Goal: Information Seeking & Learning: Learn about a topic

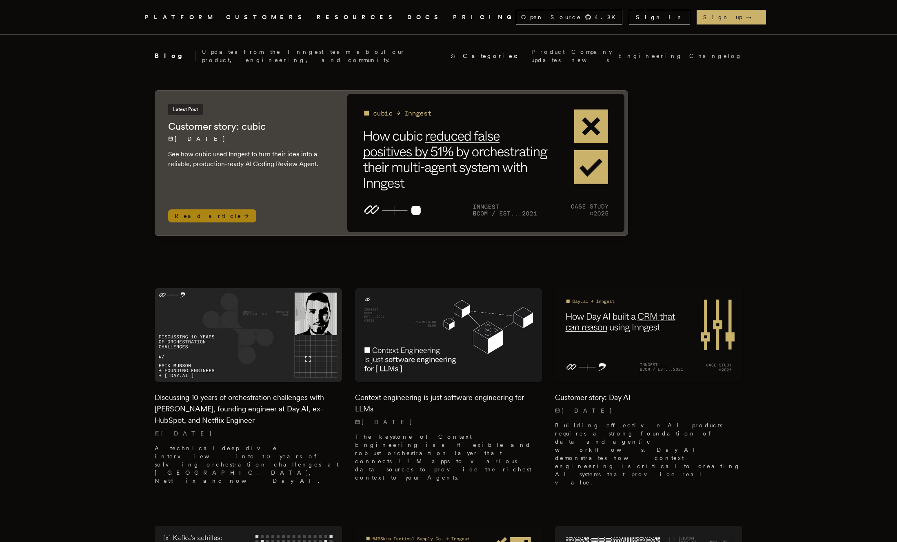
click at [476, 162] on img at bounding box center [485, 163] width 277 height 138
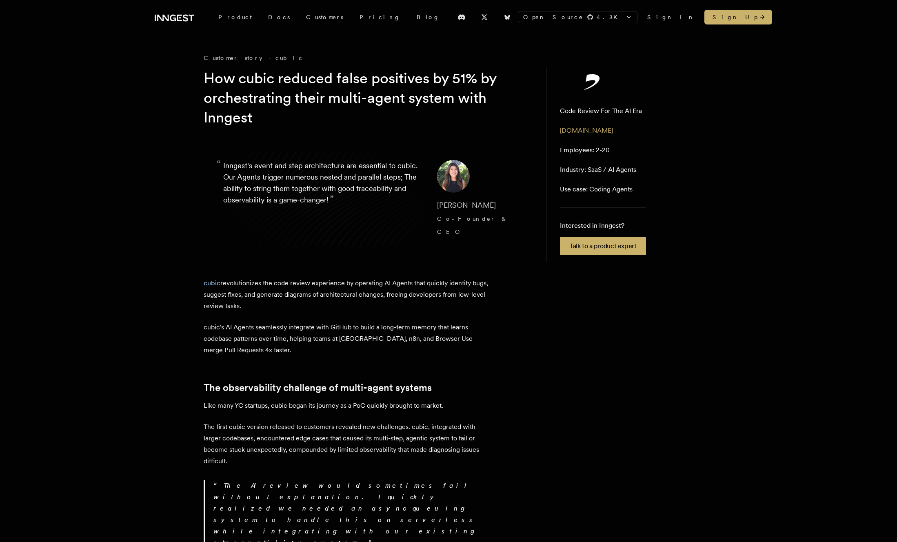
drag, startPoint x: 227, startPoint y: 254, endPoint x: 317, endPoint y: 292, distance: 97.6
click at [317, 292] on p "cubic revolutionizes the code review experience by operating AI Agents that qui…" at bounding box center [347, 294] width 286 height 34
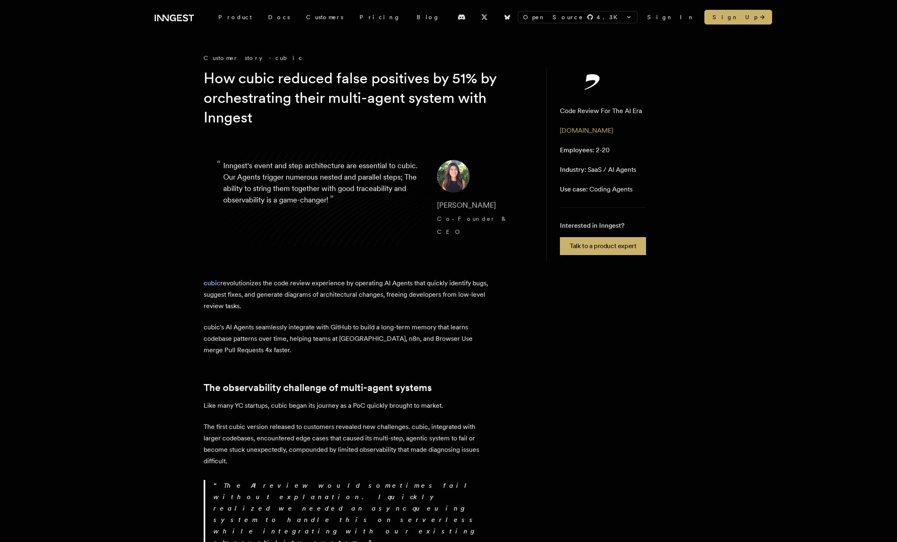
click at [317, 292] on p "cubic revolutionizes the code review experience by operating AI Agents that qui…" at bounding box center [347, 294] width 286 height 34
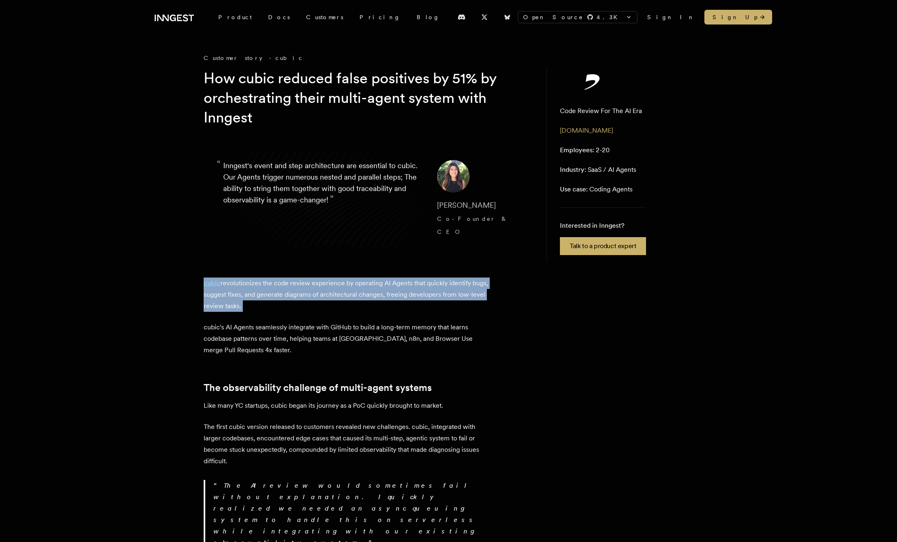
click at [341, 292] on p "cubic revolutionizes the code review experience by operating AI Agents that qui…" at bounding box center [347, 294] width 286 height 34
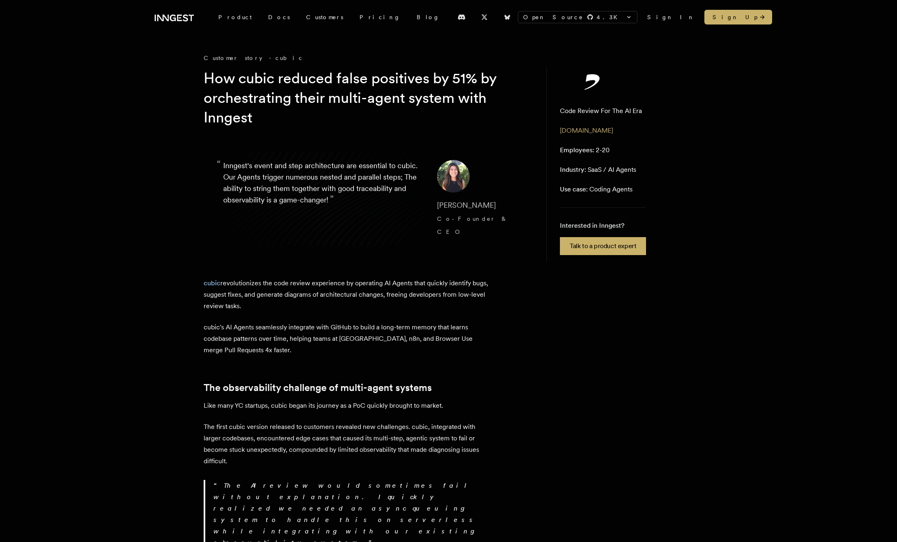
click at [341, 292] on p "cubic revolutionizes the code review experience by operating AI Agents that qui…" at bounding box center [347, 294] width 286 height 34
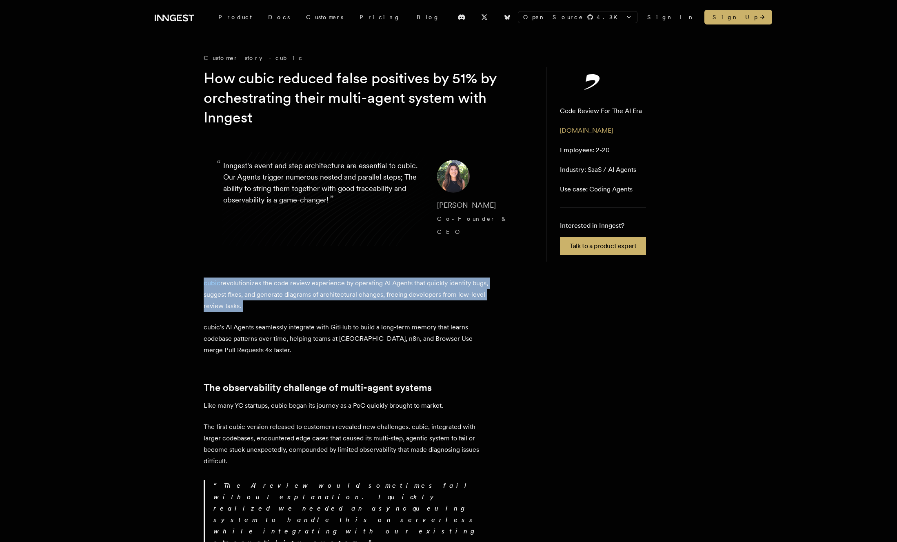
click at [365, 292] on p "cubic revolutionizes the code review experience by operating AI Agents that qui…" at bounding box center [347, 294] width 286 height 34
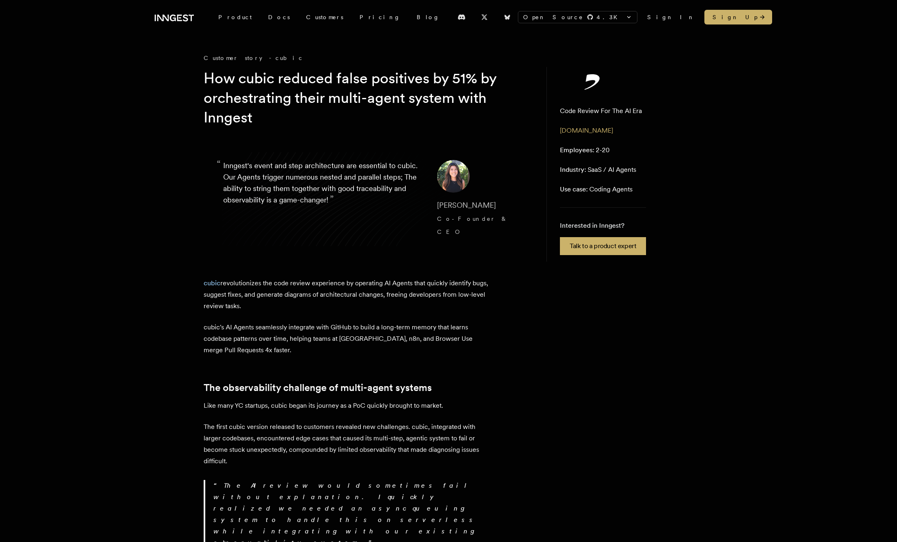
click at [365, 292] on p "cubic revolutionizes the code review experience by operating AI Agents that qui…" at bounding box center [347, 294] width 286 height 34
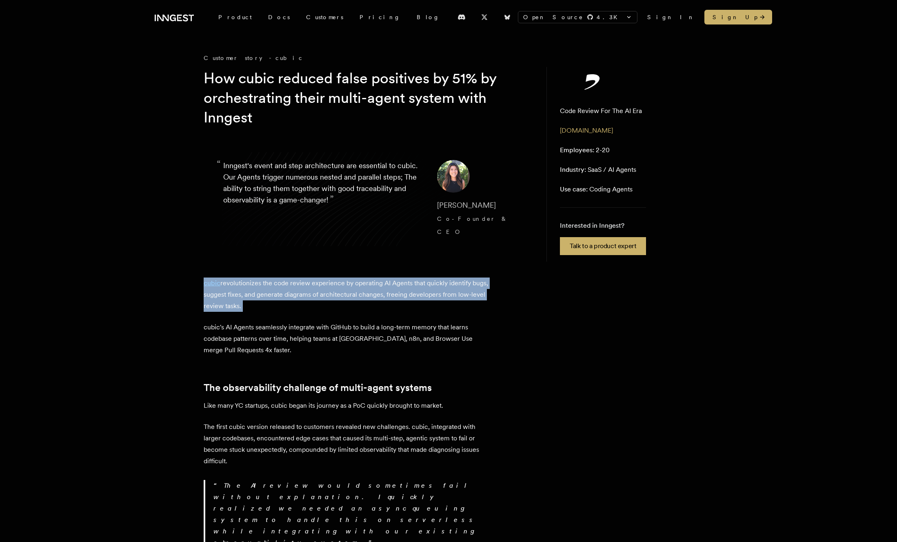
click at [365, 292] on p "cubic revolutionizes the code review experience by operating AI Agents that qui…" at bounding box center [347, 294] width 286 height 34
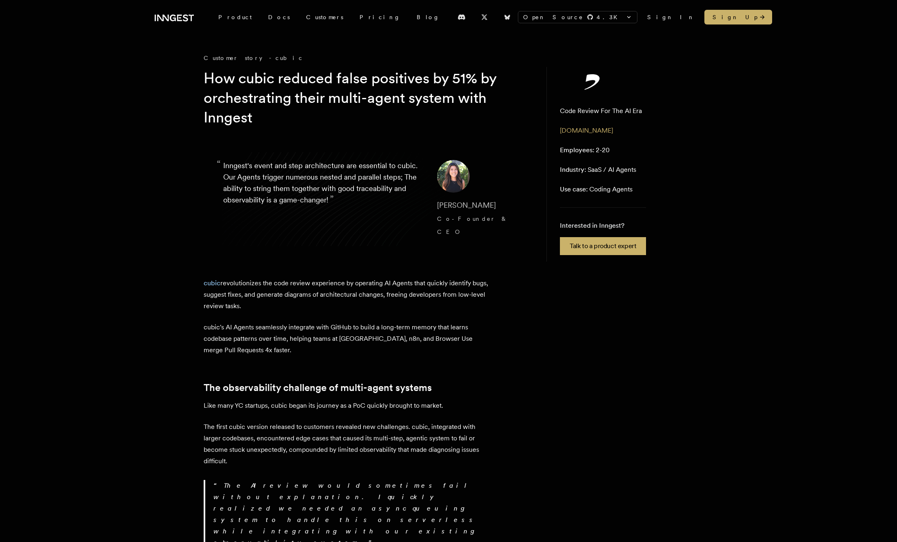
click at [365, 292] on p "cubic revolutionizes the code review experience by operating AI Agents that qui…" at bounding box center [347, 294] width 286 height 34
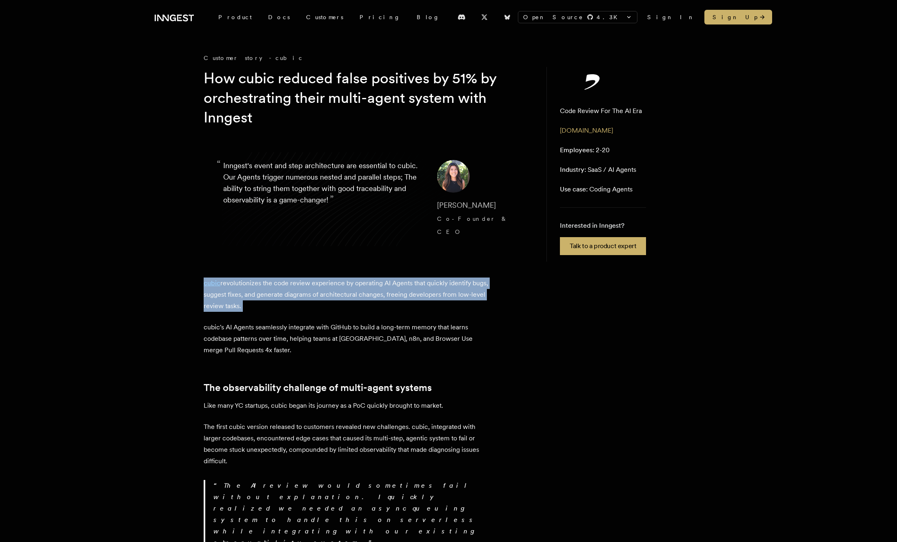
click at [365, 292] on p "cubic revolutionizes the code review experience by operating AI Agents that qui…" at bounding box center [347, 294] width 286 height 34
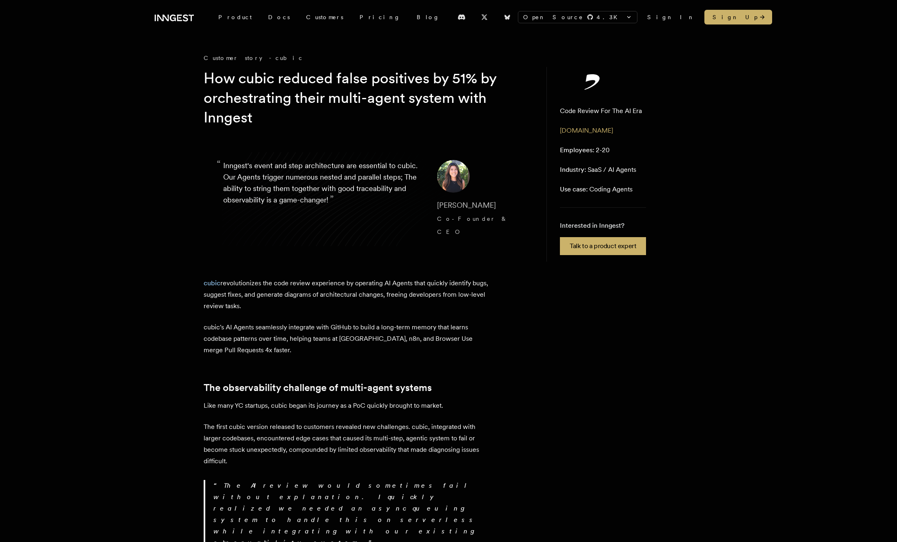
click at [365, 292] on p "cubic revolutionizes the code review experience by operating AI Agents that qui…" at bounding box center [347, 294] width 286 height 34
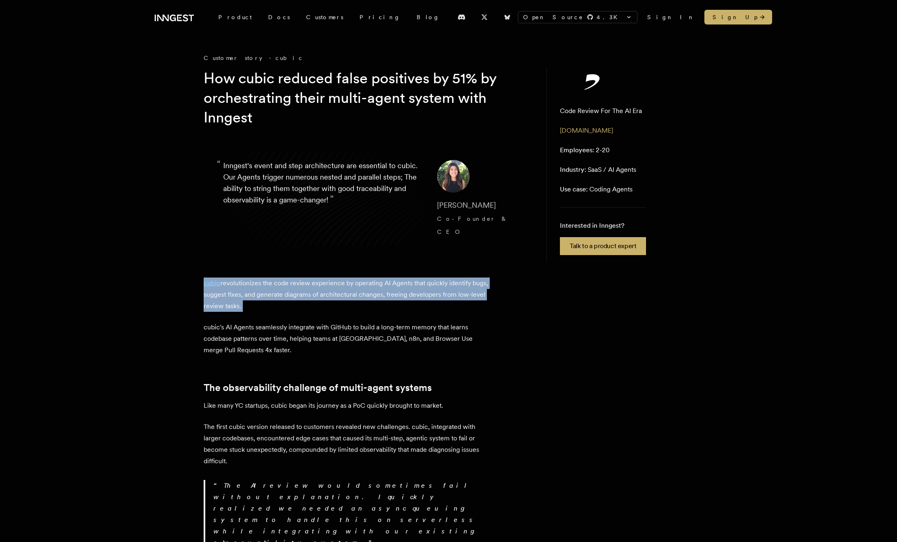
click at [365, 292] on p "cubic revolutionizes the code review experience by operating AI Agents that qui…" at bounding box center [347, 294] width 286 height 34
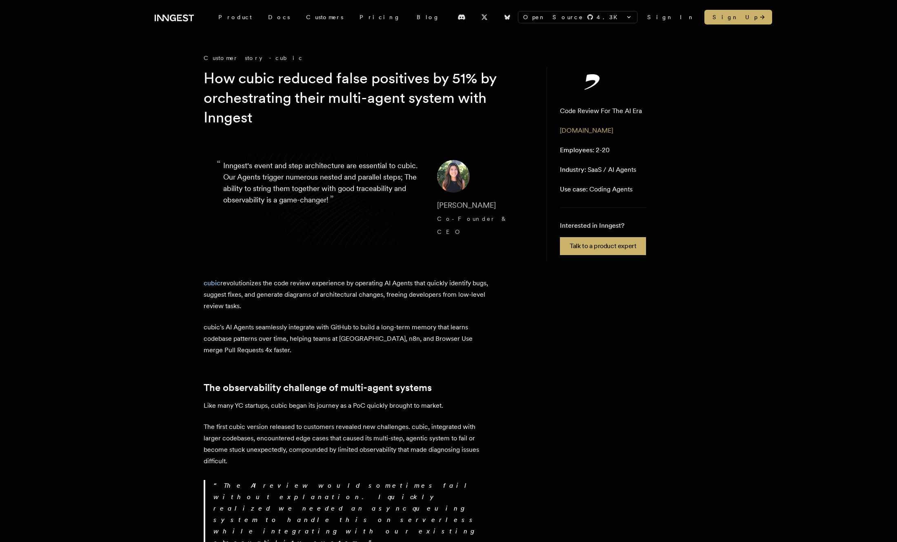
click at [365, 292] on p "cubic revolutionizes the code review experience by operating AI Agents that qui…" at bounding box center [347, 294] width 286 height 34
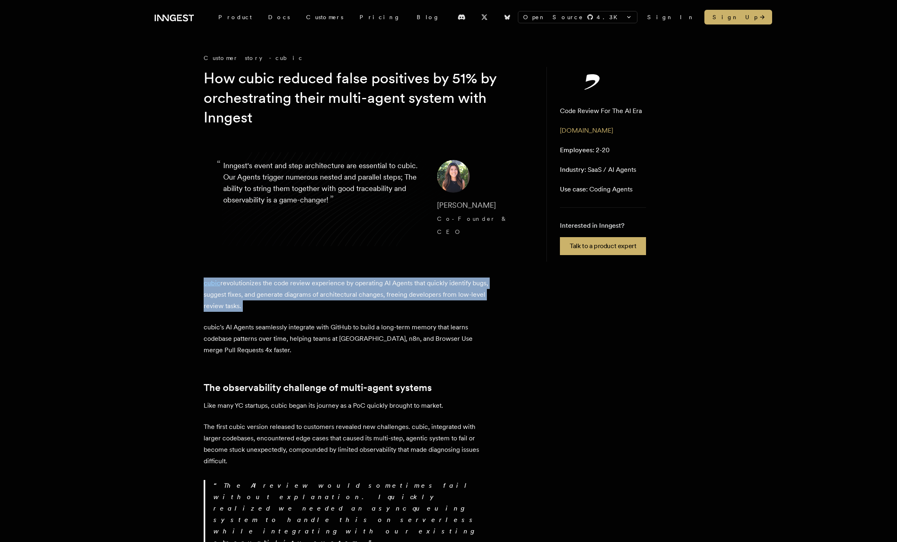
click at [365, 292] on p "cubic revolutionizes the code review experience by operating AI Agents that qui…" at bounding box center [347, 294] width 286 height 34
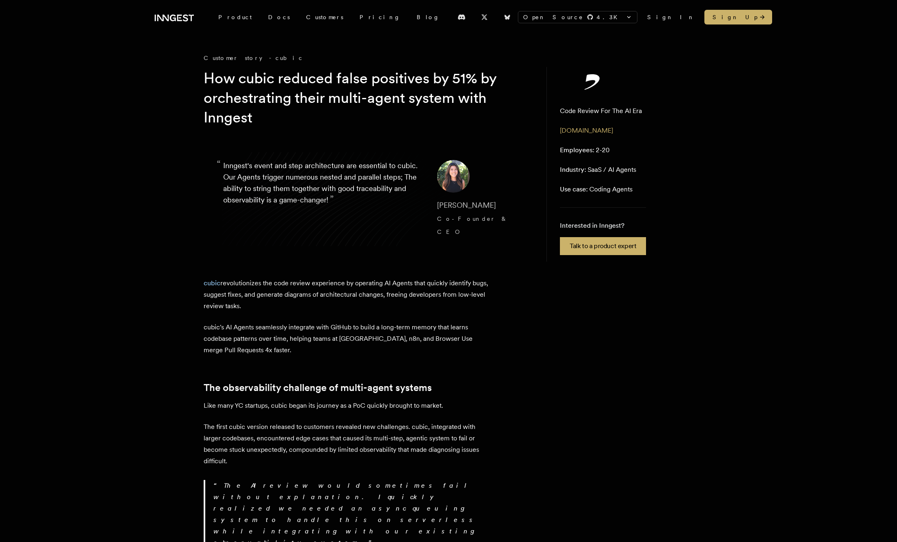
click at [365, 292] on p "cubic revolutionizes the code review experience by operating AI Agents that qui…" at bounding box center [347, 294] width 286 height 34
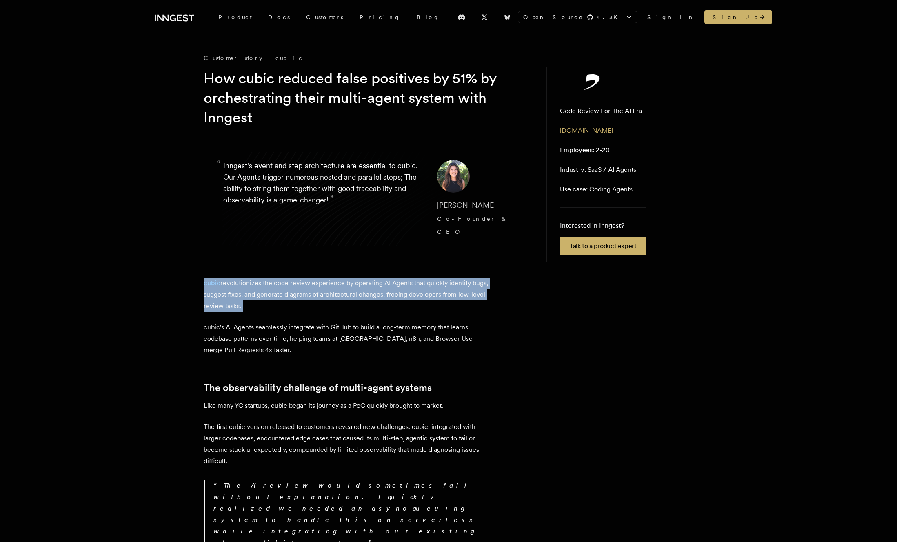
click at [365, 292] on p "cubic revolutionizes the code review experience by operating AI Agents that qui…" at bounding box center [347, 294] width 286 height 34
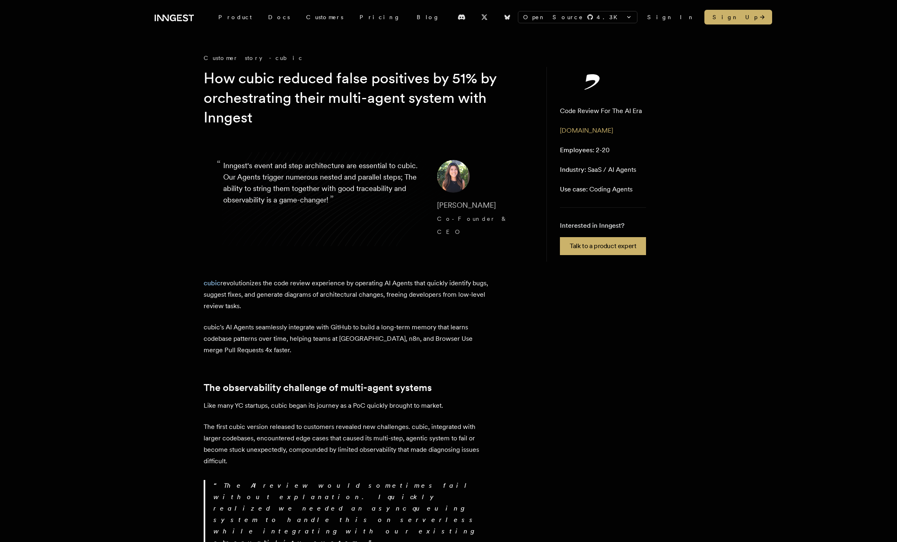
click at [365, 292] on p "cubic revolutionizes the code review experience by operating AI Agents that qui…" at bounding box center [347, 294] width 286 height 34
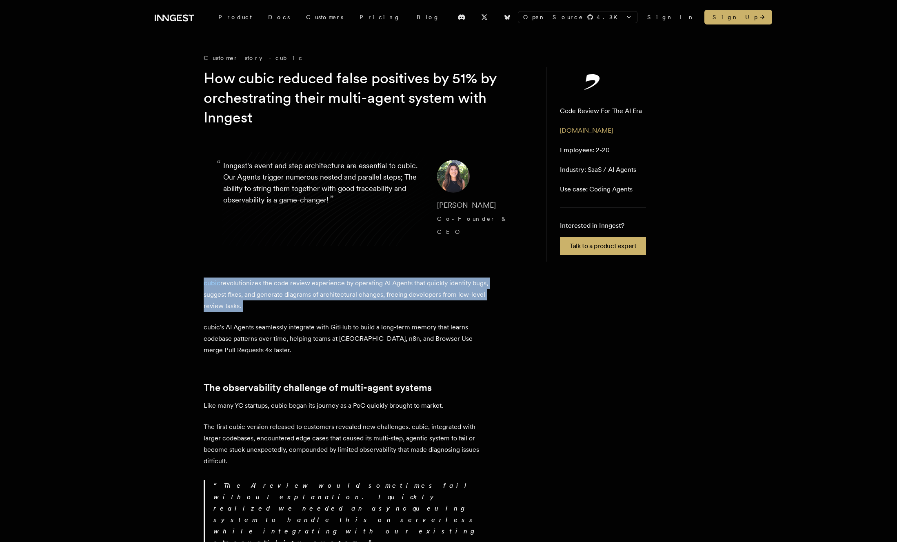
click at [365, 292] on p "cubic revolutionizes the code review experience by operating AI Agents that qui…" at bounding box center [347, 294] width 286 height 34
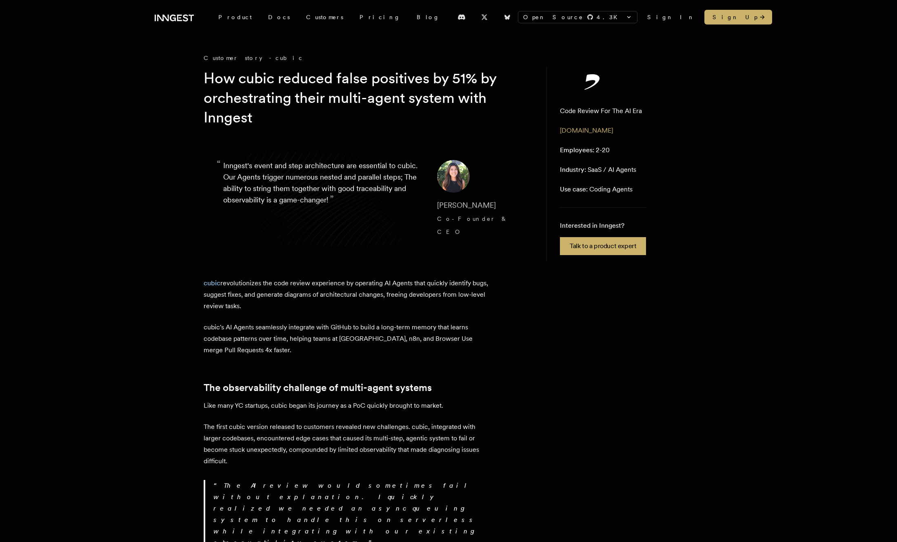
click at [365, 292] on p "cubic revolutionizes the code review experience by operating AI Agents that qui…" at bounding box center [347, 294] width 286 height 34
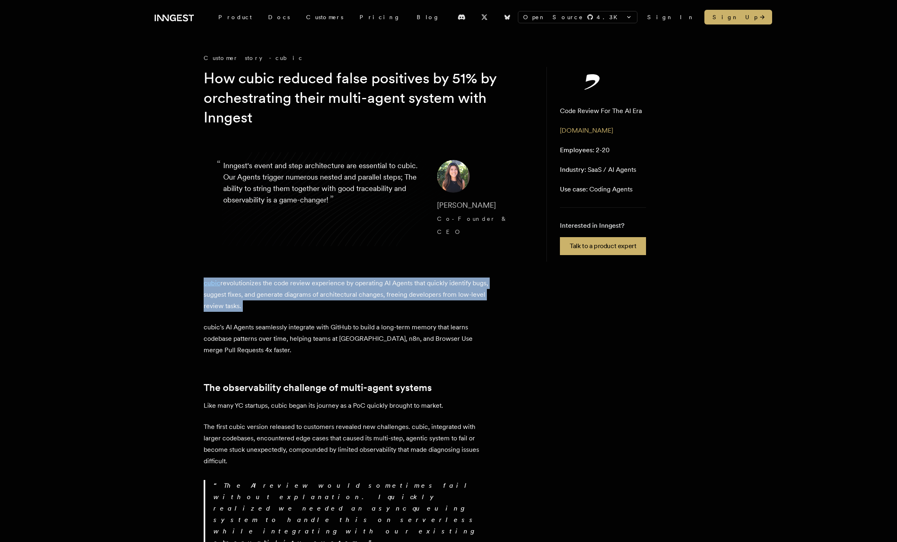
click at [365, 292] on p "cubic revolutionizes the code review experience by operating AI Agents that qui…" at bounding box center [347, 294] width 286 height 34
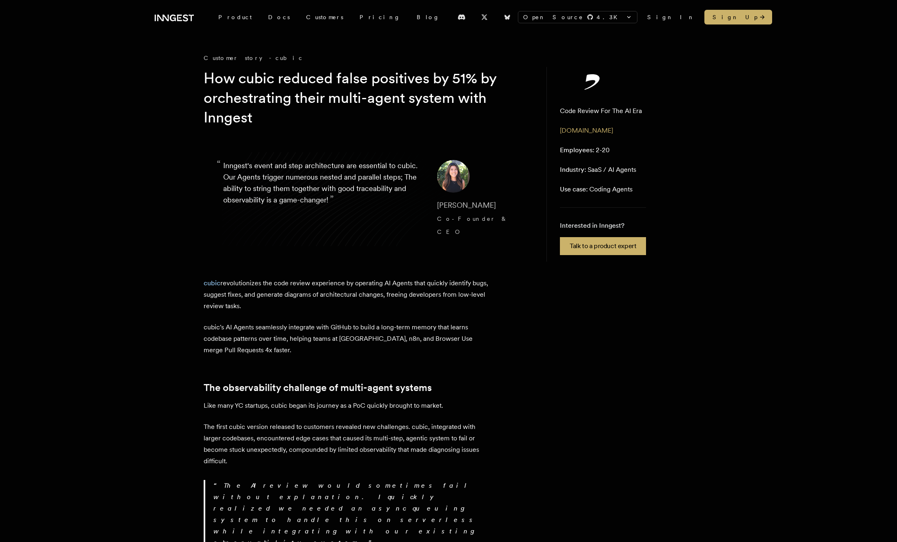
click at [365, 292] on p "cubic revolutionizes the code review experience by operating AI Agents that qui…" at bounding box center [347, 294] width 286 height 34
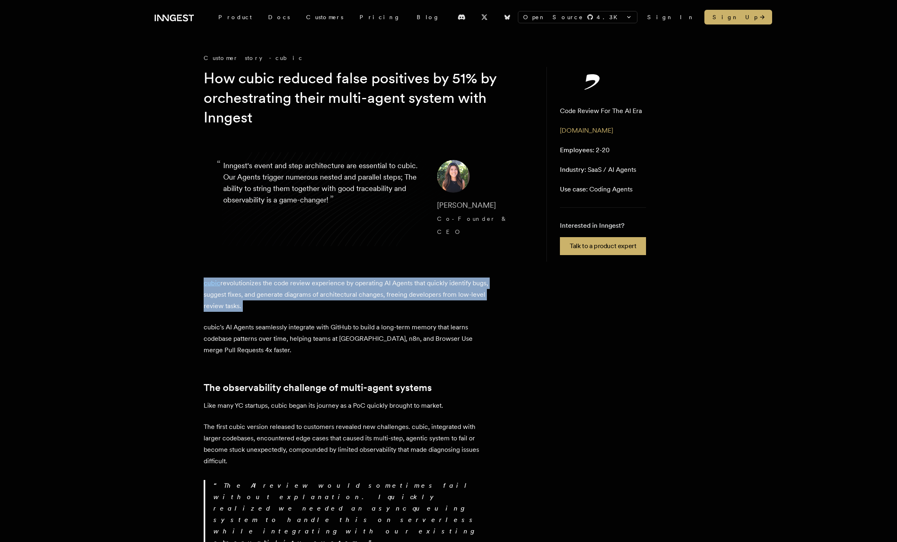
click at [365, 292] on p "cubic revolutionizes the code review experience by operating AI Agents that qui…" at bounding box center [347, 294] width 286 height 34
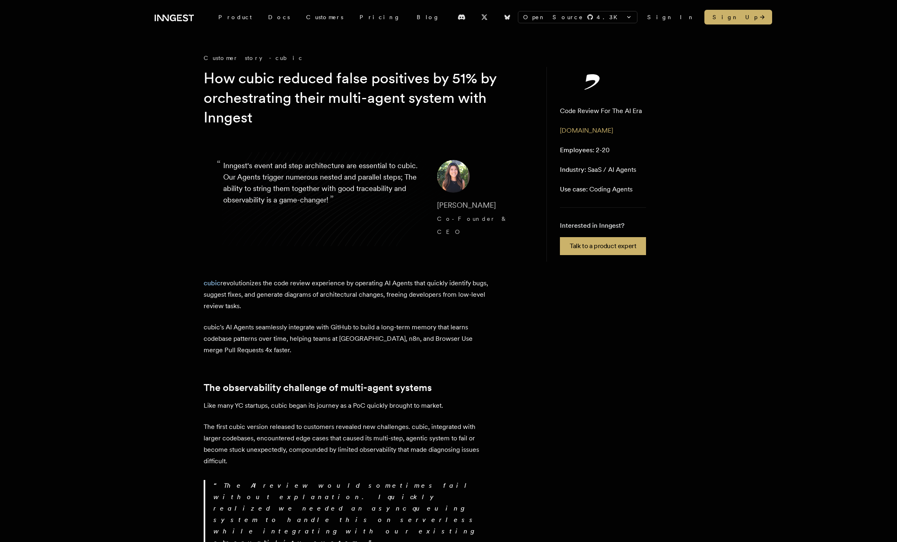
click at [365, 292] on p "cubic revolutionizes the code review experience by operating AI Agents that qui…" at bounding box center [347, 294] width 286 height 34
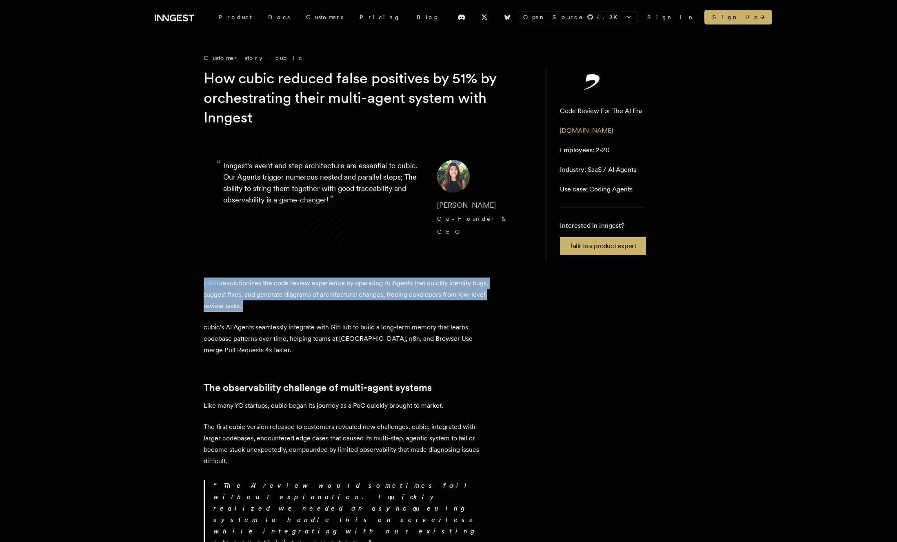
click at [365, 292] on p "cubic revolutionizes the code review experience by operating AI Agents that qui…" at bounding box center [347, 294] width 286 height 34
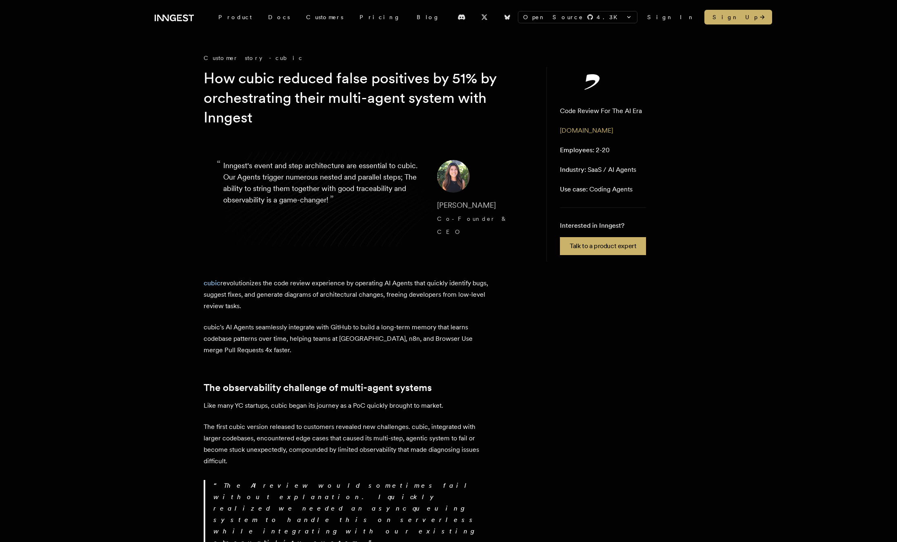
click at [365, 292] on p "cubic revolutionizes the code review experience by operating AI Agents that qui…" at bounding box center [347, 294] width 286 height 34
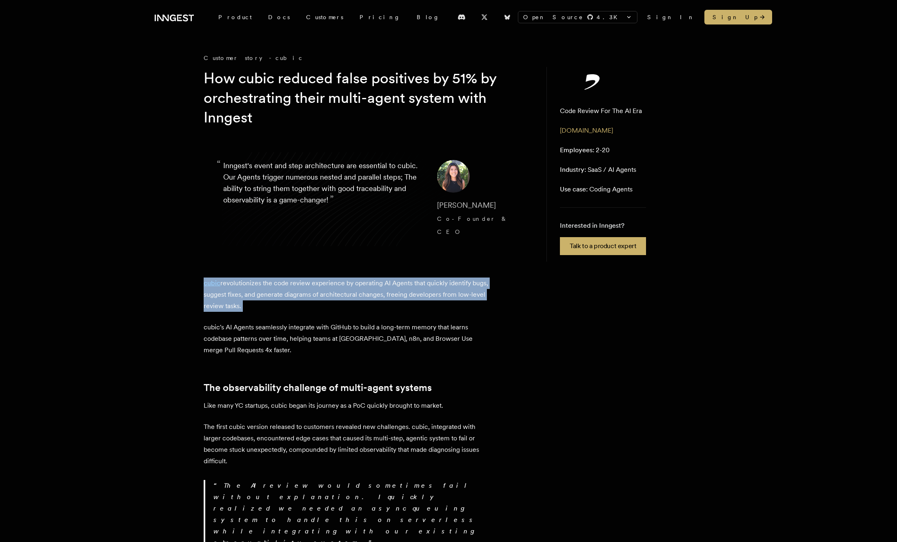
click at [365, 292] on p "cubic revolutionizes the code review experience by operating AI Agents that qui…" at bounding box center [347, 294] width 286 height 34
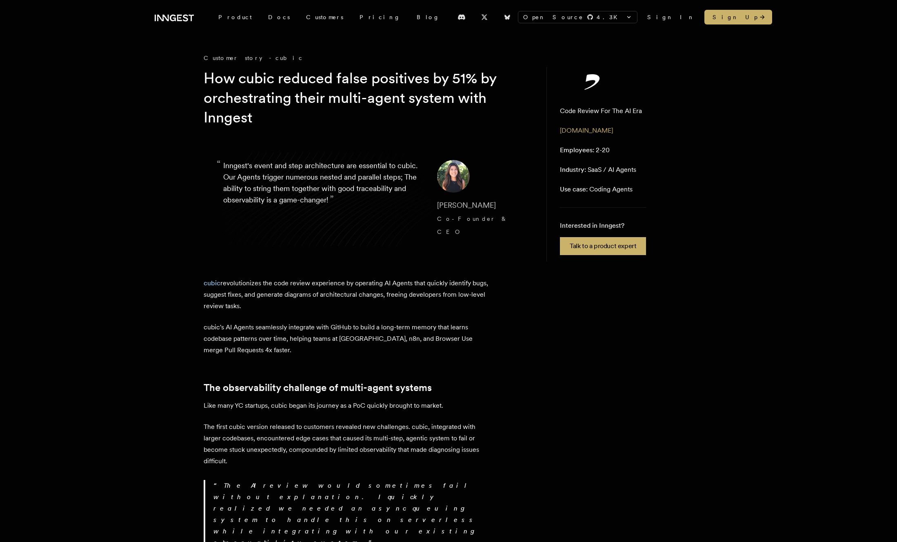
click at [365, 292] on p "cubic revolutionizes the code review experience by operating AI Agents that qui…" at bounding box center [347, 294] width 286 height 34
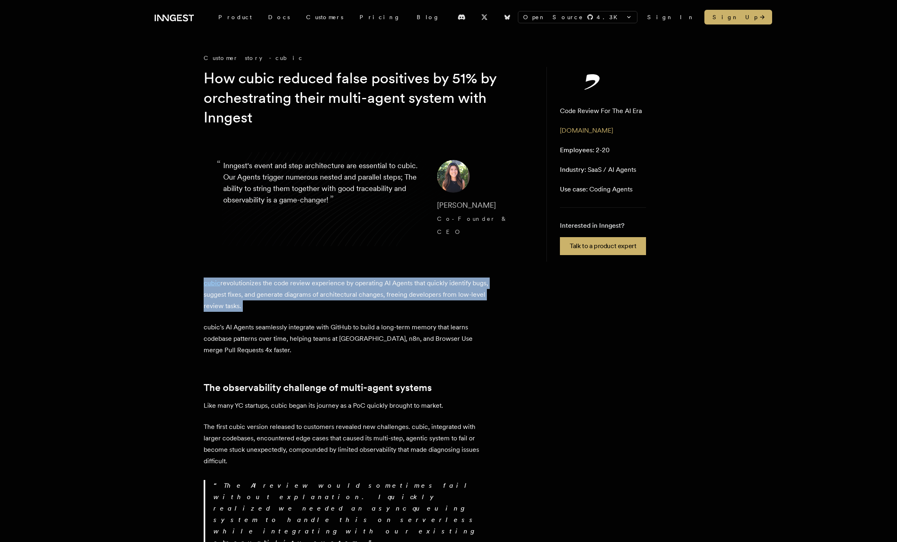
click at [450, 334] on p "cubic's AI Agents seamlessly integrate with GitHub to build a long-term memory …" at bounding box center [347, 338] width 286 height 34
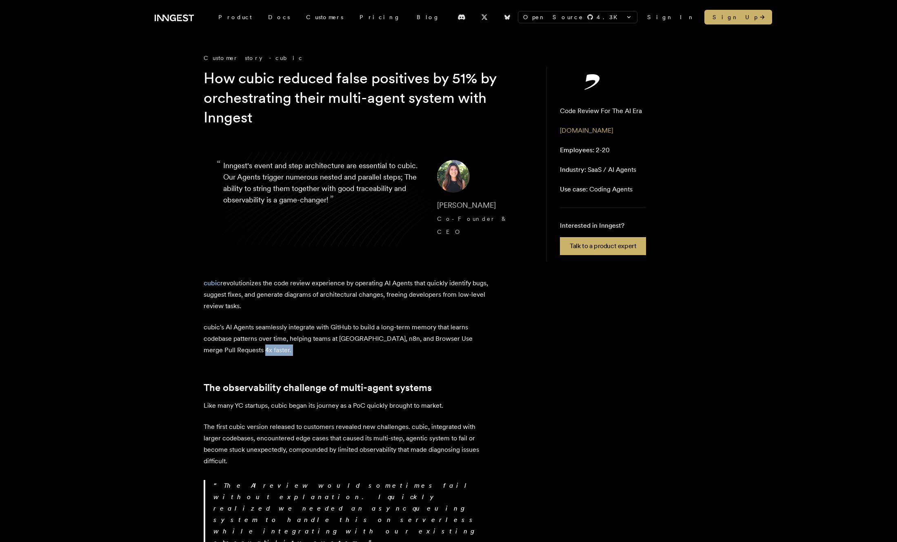
click at [450, 334] on p "cubic's AI Agents seamlessly integrate with GitHub to build a long-term memory …" at bounding box center [347, 338] width 286 height 34
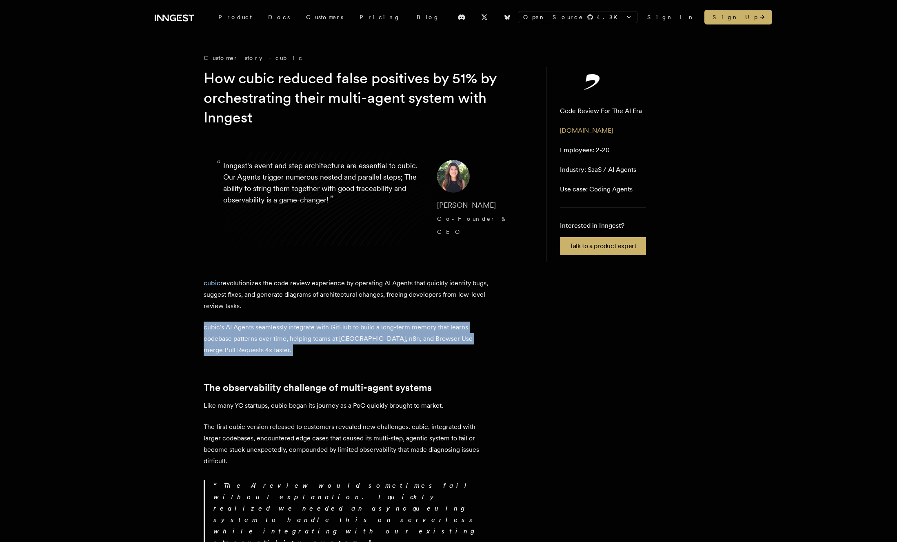
click at [450, 334] on p "cubic's AI Agents seamlessly integrate with GitHub to build a long-term memory …" at bounding box center [347, 338] width 286 height 34
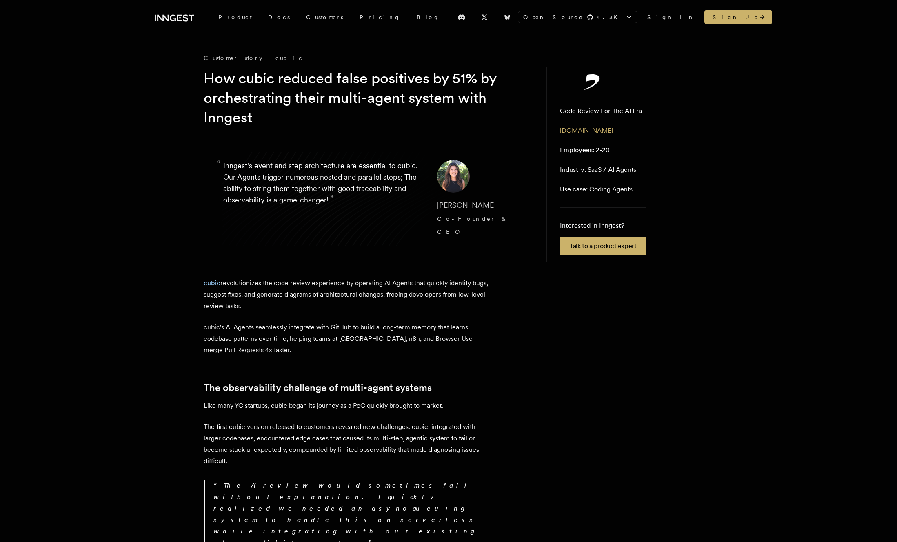
click at [450, 334] on p "cubic's AI Agents seamlessly integrate with GitHub to build a long-term memory …" at bounding box center [347, 338] width 286 height 34
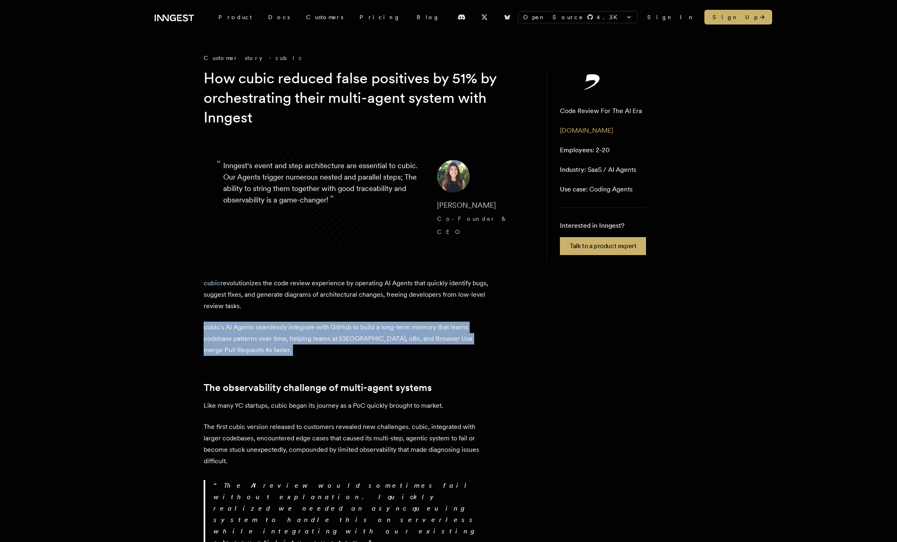
click at [465, 334] on p "cubic's AI Agents seamlessly integrate with GitHub to build a long-term memory …" at bounding box center [347, 338] width 286 height 34
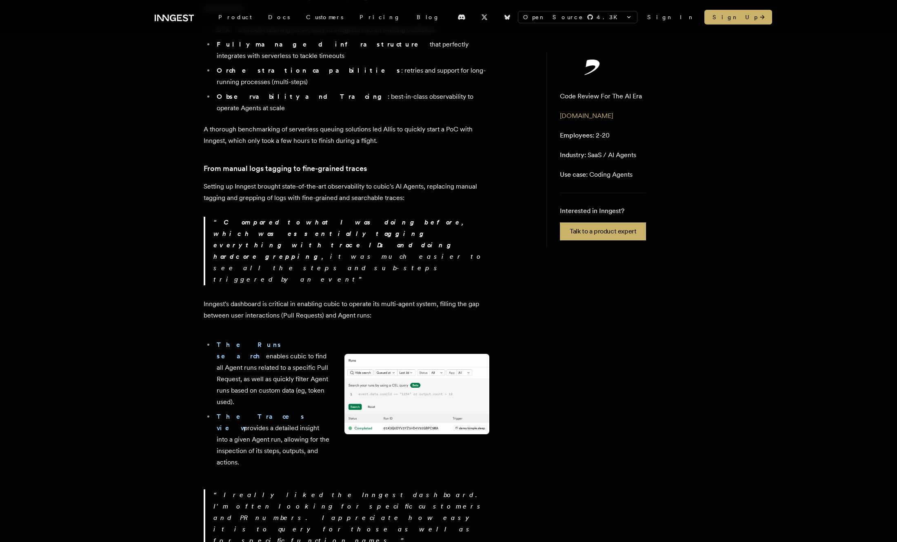
scroll to position [570, 0]
click at [407, 353] on img at bounding box center [416, 393] width 145 height 80
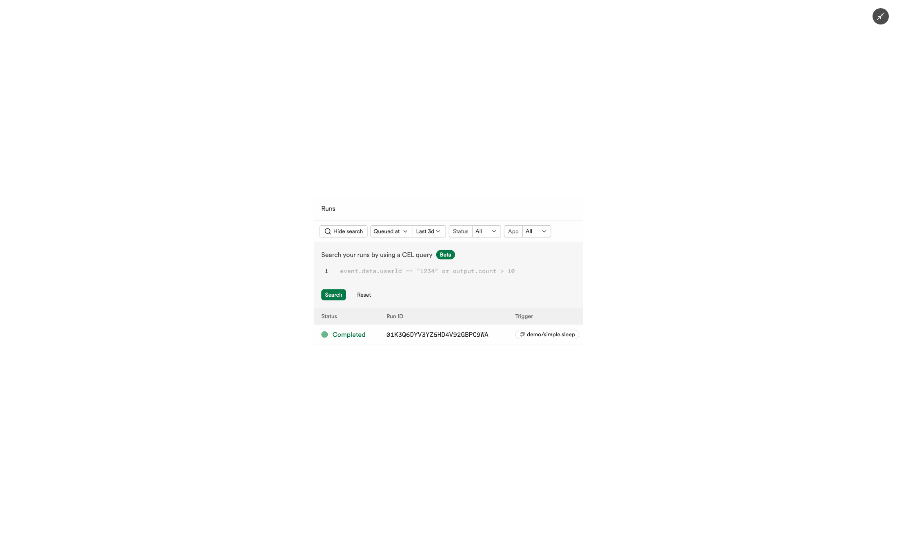
click at [402, 161] on div at bounding box center [448, 271] width 897 height 542
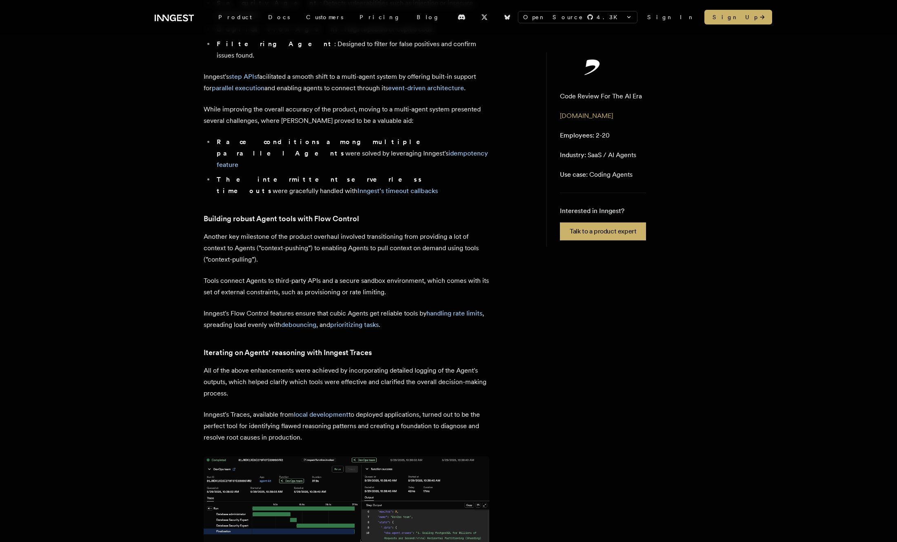
scroll to position [1344, 0]
click at [399, 455] on img at bounding box center [347, 519] width 286 height 128
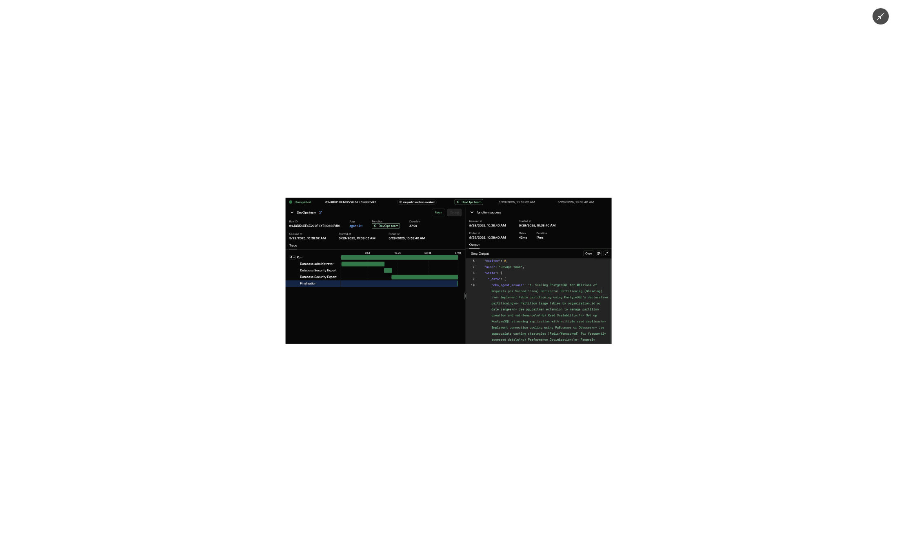
click at [399, 314] on img at bounding box center [449, 271] width 326 height 146
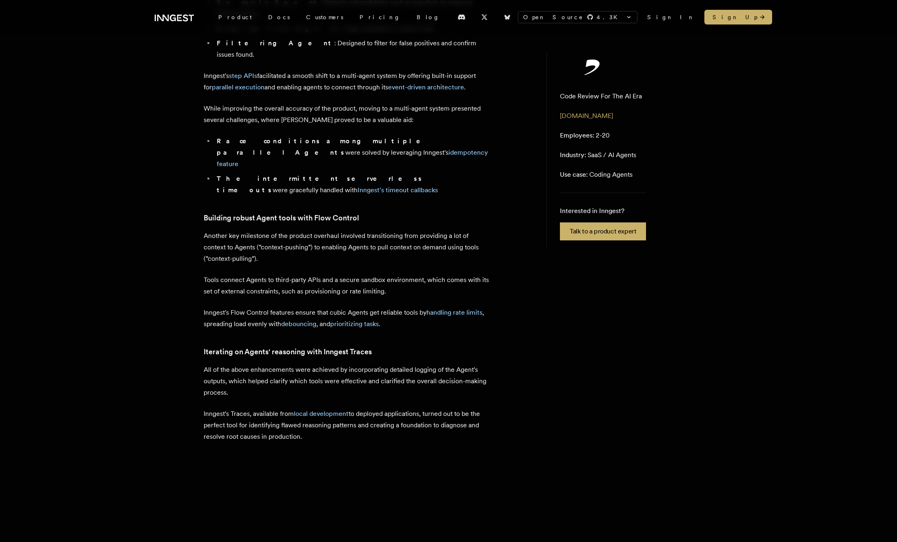
click at [399, 455] on img at bounding box center [347, 519] width 286 height 128
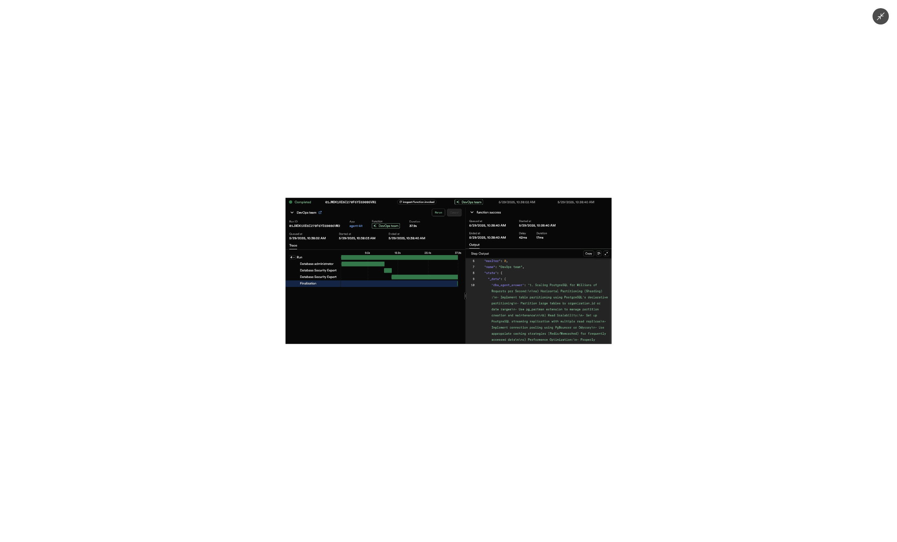
click at [399, 314] on img at bounding box center [449, 271] width 326 height 146
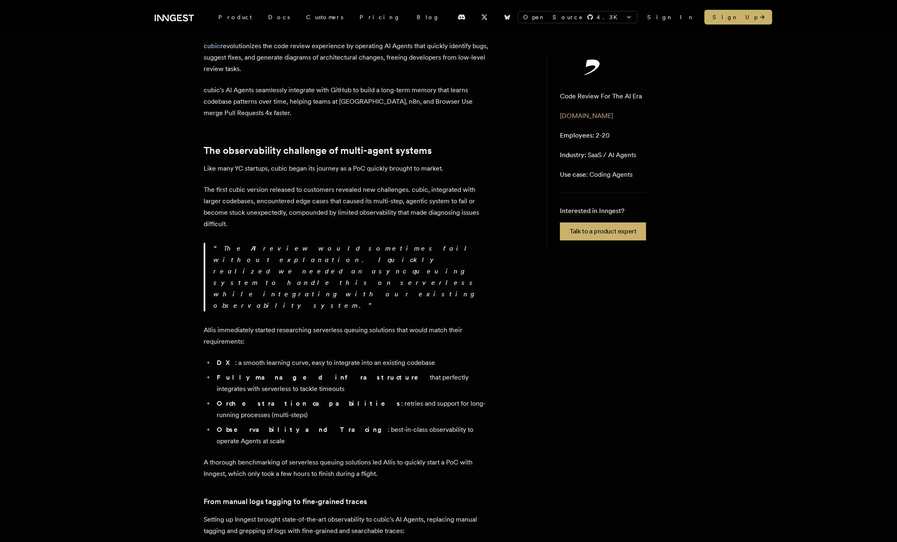
scroll to position [0, 0]
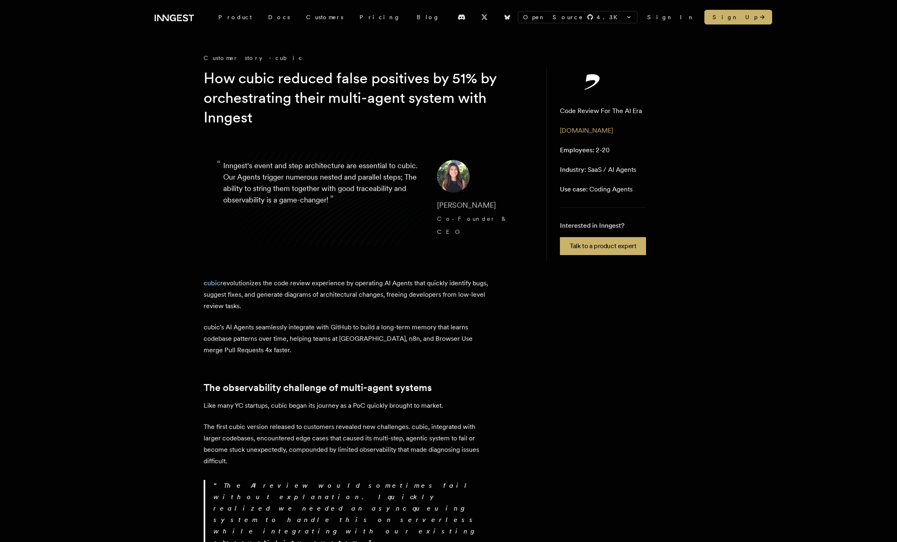
drag, startPoint x: 197, startPoint y: 81, endPoint x: 265, endPoint y: 113, distance: 75.6
click at [265, 113] on h1 "How cubic reduced false positives by 51% by orchestrating their multi-agent sys…" at bounding box center [360, 98] width 313 height 59
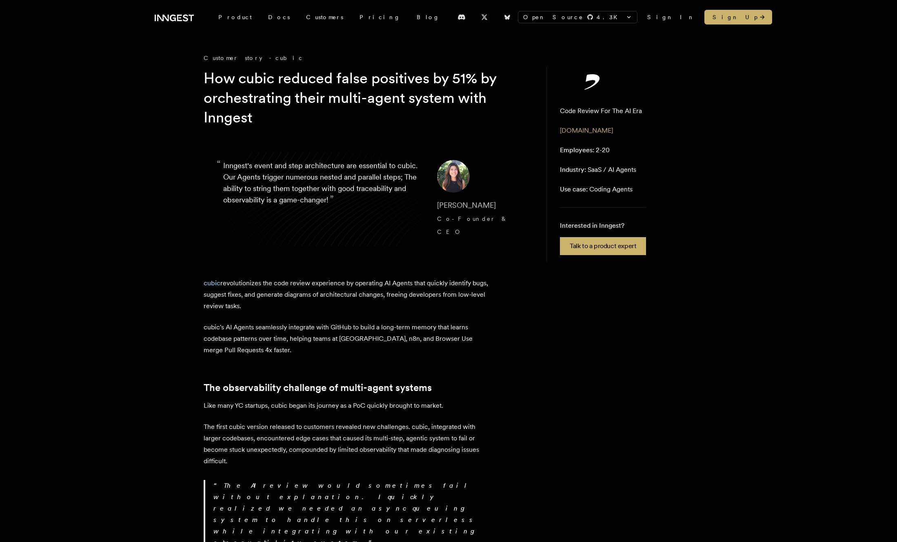
click at [289, 113] on h1 "How cubic reduced false positives by 51% by orchestrating their multi-agent sys…" at bounding box center [360, 98] width 313 height 59
click at [306, 113] on h1 "How cubic reduced false positives by 51% by orchestrating their multi-agent sys…" at bounding box center [360, 98] width 313 height 59
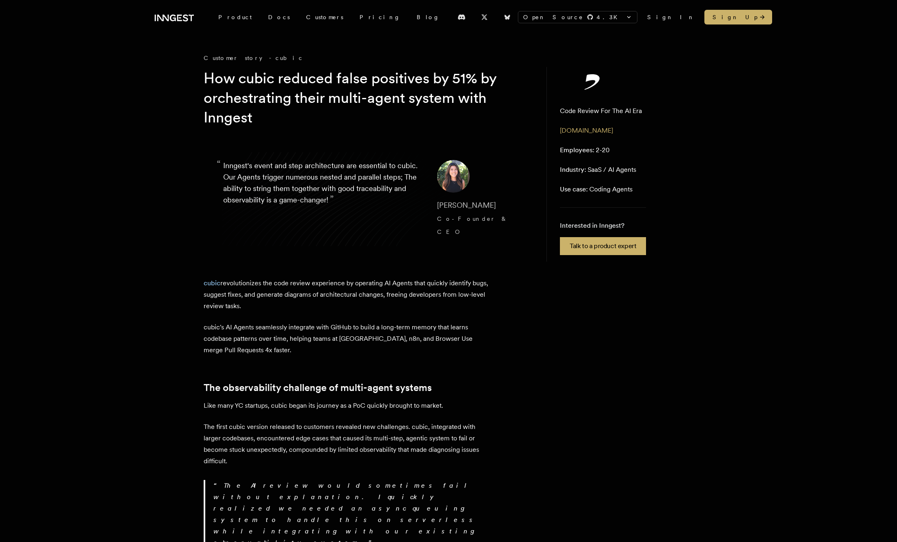
click at [306, 113] on h1 "How cubic reduced false positives by 51% by orchestrating their multi-agent sys…" at bounding box center [360, 98] width 313 height 59
click at [320, 114] on h1 "How cubic reduced false positives by 51% by orchestrating their multi-agent sys…" at bounding box center [360, 98] width 313 height 59
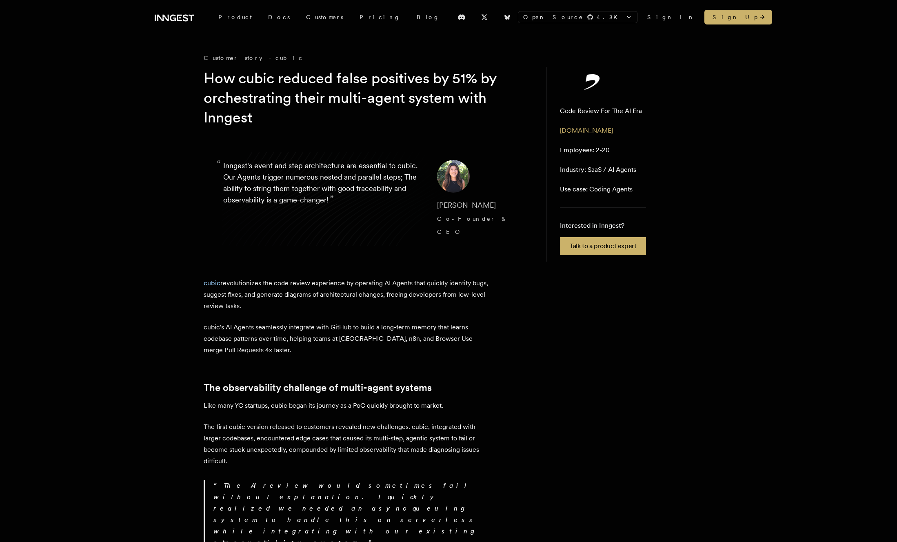
click at [320, 114] on h1 "How cubic reduced false positives by 51% by orchestrating their multi-agent sys…" at bounding box center [360, 98] width 313 height 59
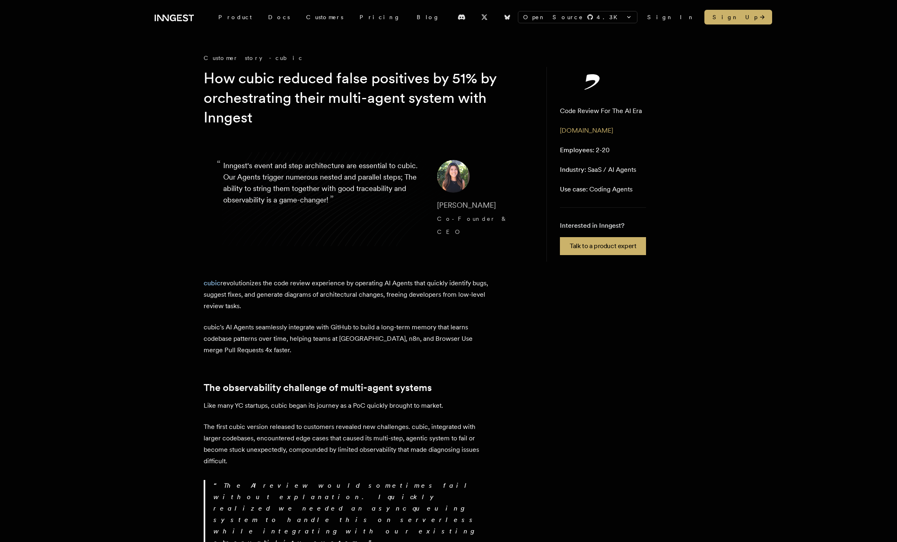
click at [320, 114] on h1 "How cubic reduced false positives by 51% by orchestrating their multi-agent sys…" at bounding box center [360, 98] width 313 height 59
click at [345, 117] on h1 "How cubic reduced false positives by 51% by orchestrating their multi-agent sys…" at bounding box center [360, 98] width 313 height 59
drag, startPoint x: 289, startPoint y: 326, endPoint x: 289, endPoint y: 336, distance: 9.8
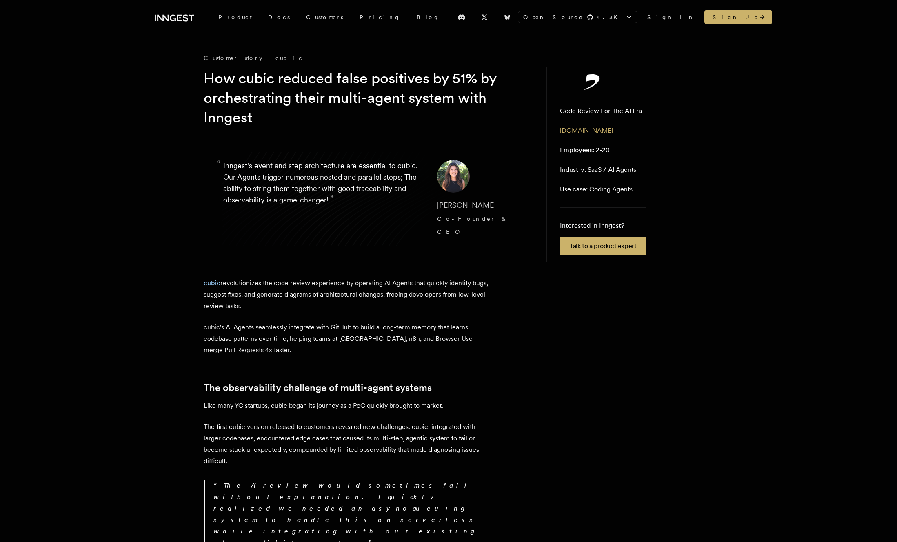
click at [289, 336] on p "cubic's AI Agents seamlessly integrate with GitHub to build a long-term memory …" at bounding box center [347, 338] width 286 height 34
copy p "helping teams at Granola, n8n, and Browser Use merge Pull Requests 4x faster."
click at [408, 18] on link "Blog" at bounding box center [427, 17] width 39 height 15
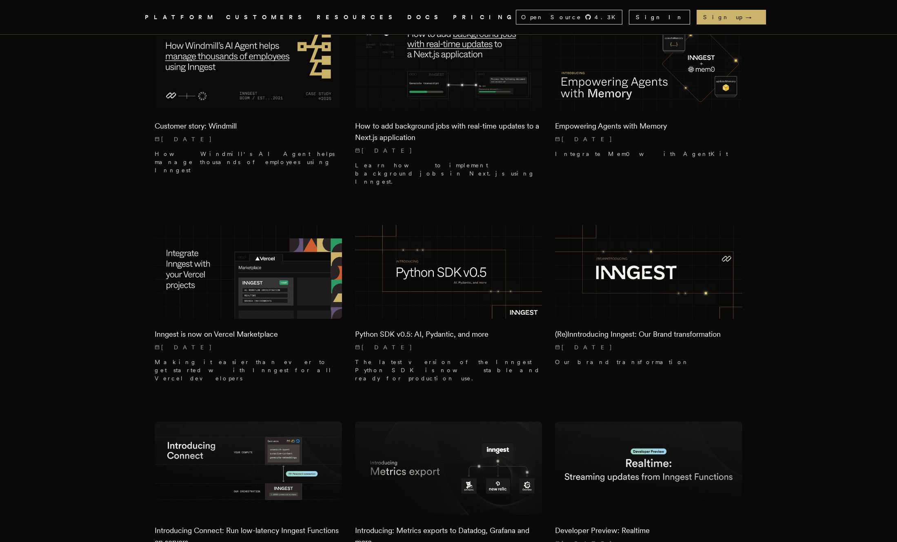
scroll to position [741, 0]
click at [441, 222] on img at bounding box center [448, 271] width 197 height 98
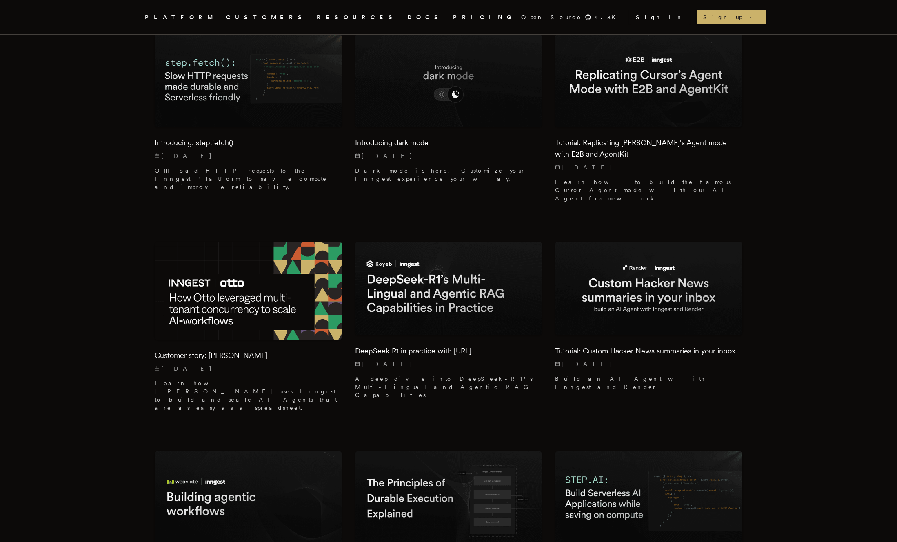
scroll to position [1378, 0]
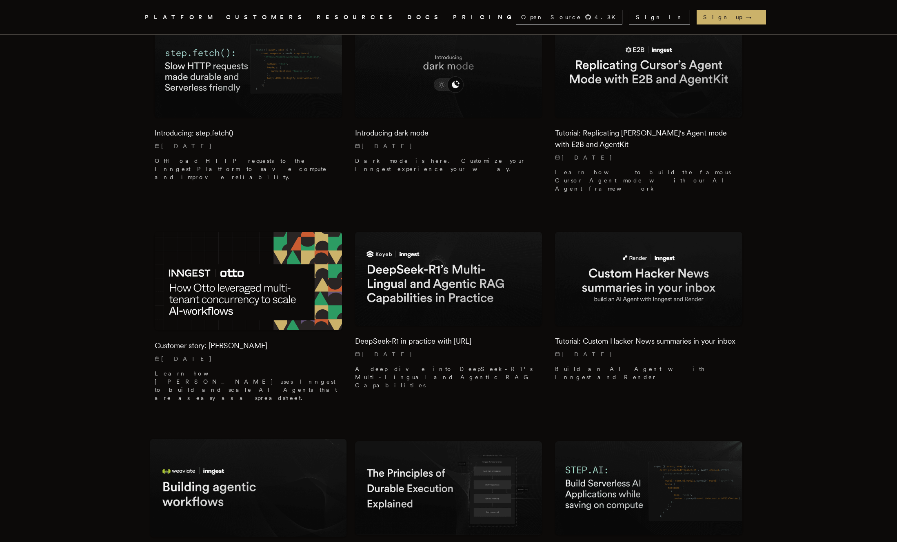
click at [230, 439] on img at bounding box center [248, 488] width 197 height 98
click at [666, 439] on img at bounding box center [648, 488] width 197 height 98
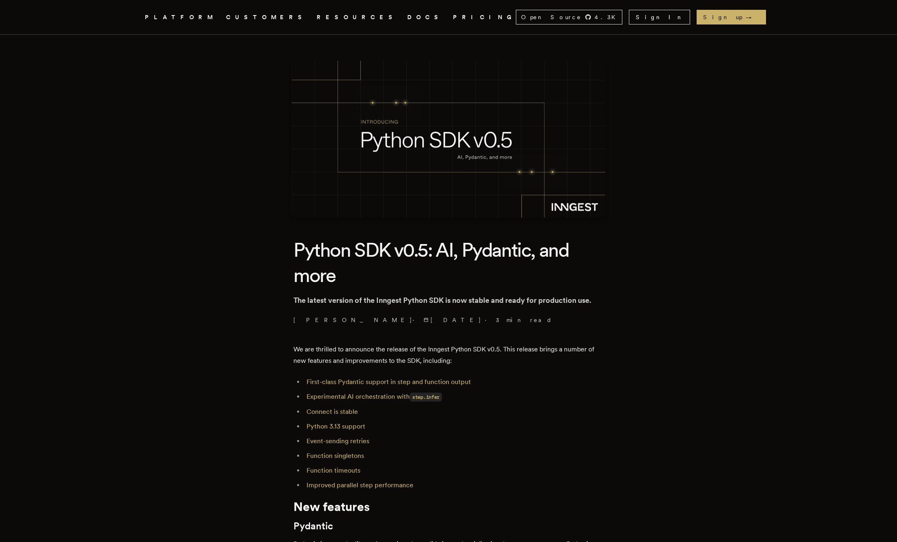
click at [437, 384] on link "First-class Pydantic support in step and function output" at bounding box center [388, 382] width 164 height 8
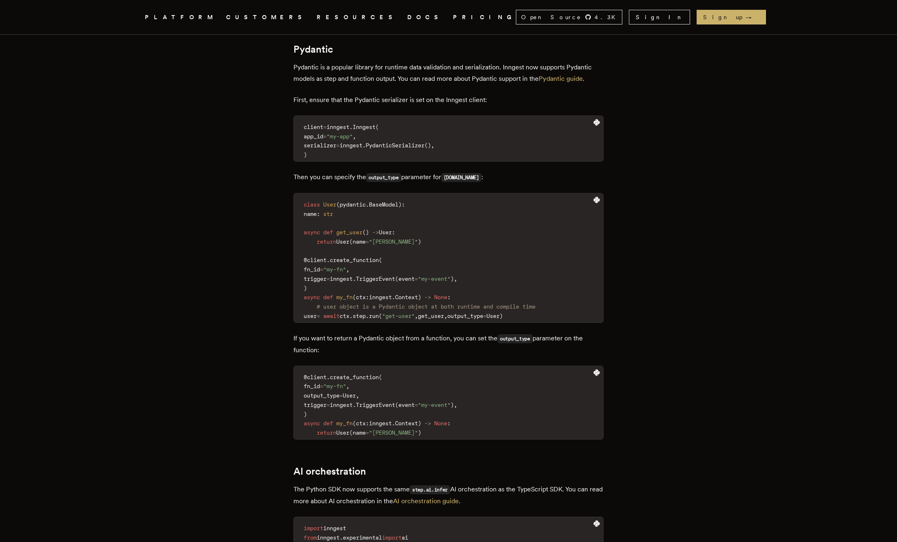
scroll to position [477, 0]
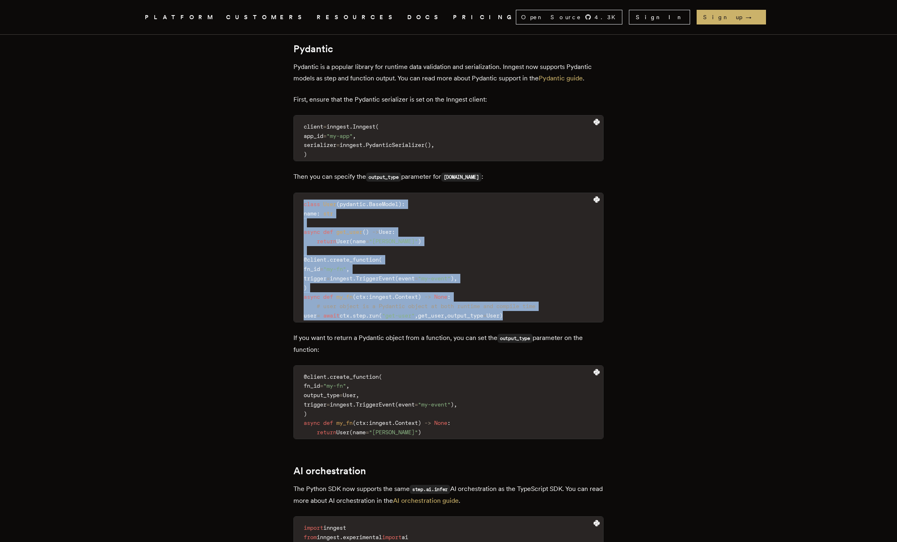
drag, startPoint x: 303, startPoint y: 193, endPoint x: 554, endPoint y: 319, distance: 280.7
click at [554, 319] on pre "class User ( pydantic . BaseModel ) : name : str async def get_user ( ) - > Use…" at bounding box center [448, 257] width 309 height 129
copy code "class User ( pydantic . BaseModel ) : name : str async def get_user ( ) - > Use…"
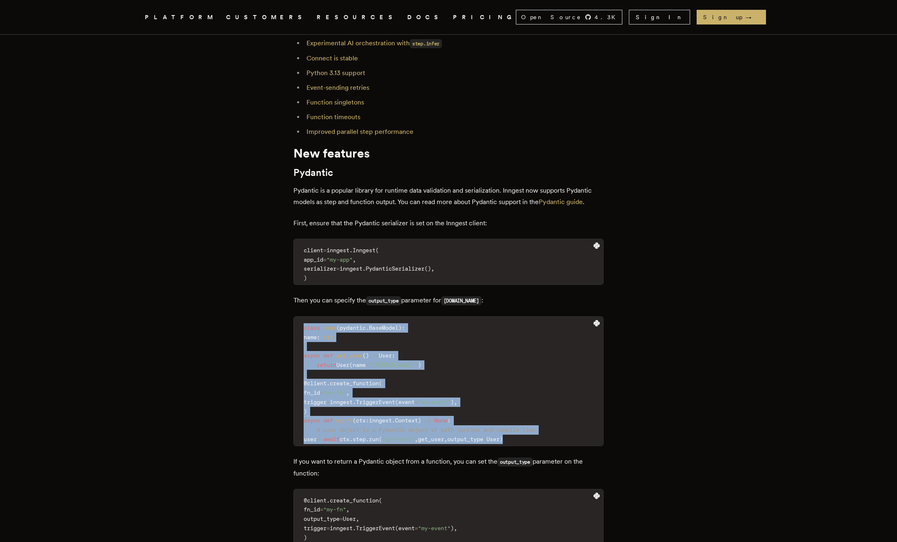
scroll to position [0, 0]
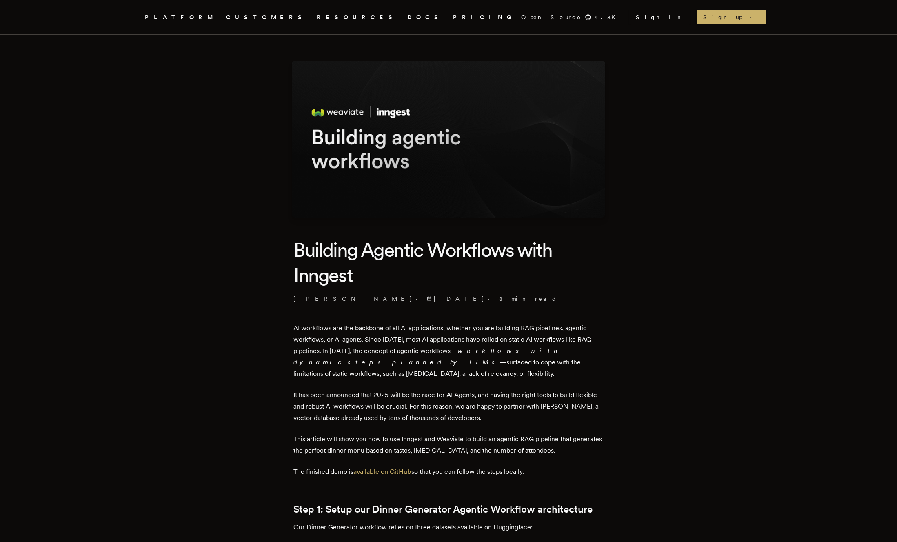
click at [444, 271] on h1 "Building Agentic Workflows with Inngest" at bounding box center [448, 262] width 310 height 51
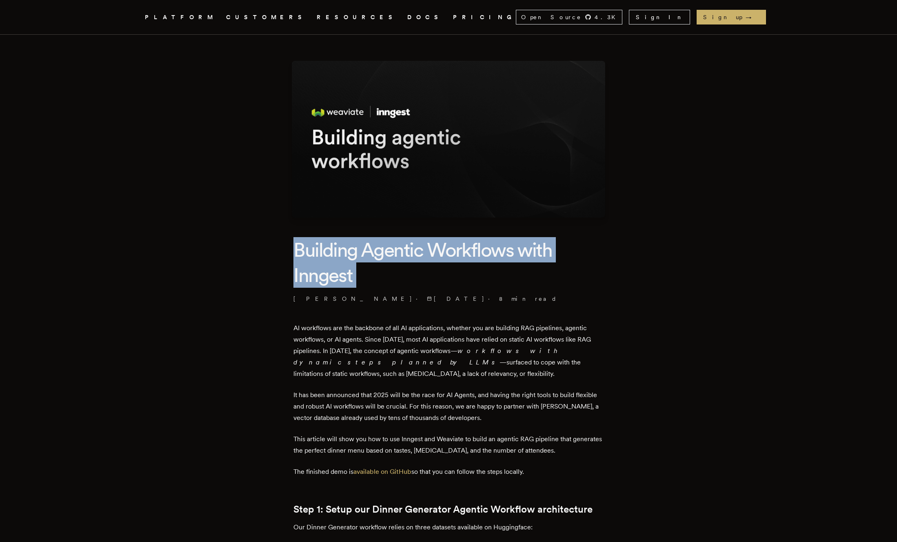
click at [444, 271] on h1 "Building Agentic Workflows with Inngest" at bounding box center [448, 262] width 310 height 51
click at [474, 271] on h1 "Building Agentic Workflows with Inngest" at bounding box center [448, 262] width 310 height 51
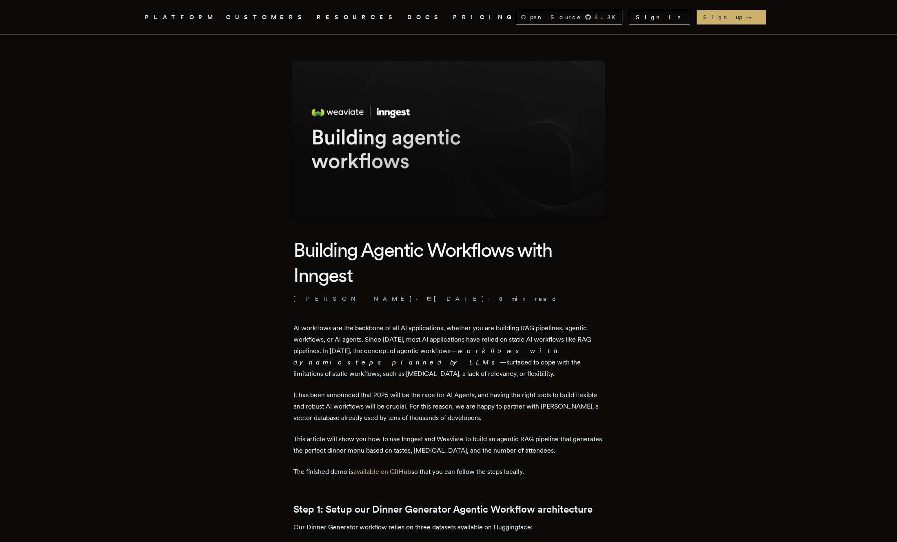
drag, startPoint x: 258, startPoint y: 241, endPoint x: 376, endPoint y: 259, distance: 120.0
click at [376, 259] on h1 "Building Agentic Workflows with Inngest" at bounding box center [448, 262] width 310 height 51
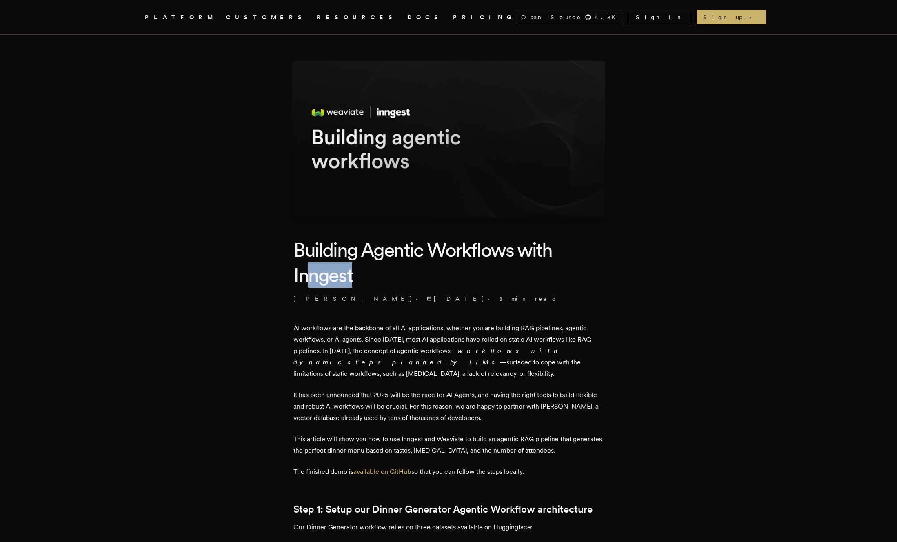
drag, startPoint x: 379, startPoint y: 280, endPoint x: 308, endPoint y: 265, distance: 72.6
click at [308, 266] on h1 "Building Agentic Workflows with Inngest" at bounding box center [448, 262] width 310 height 51
click at [308, 265] on h1 "Building Agentic Workflows with Inngest" at bounding box center [448, 262] width 310 height 51
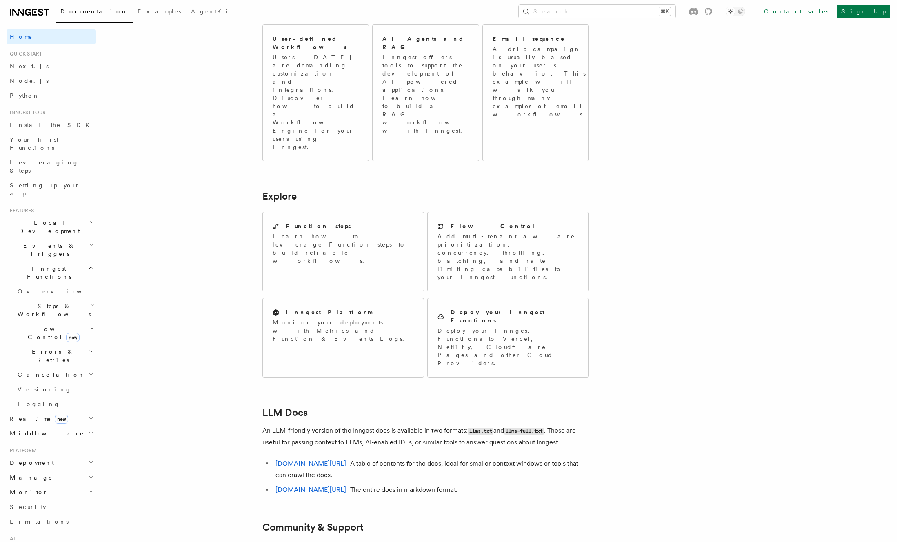
scroll to position [499, 0]
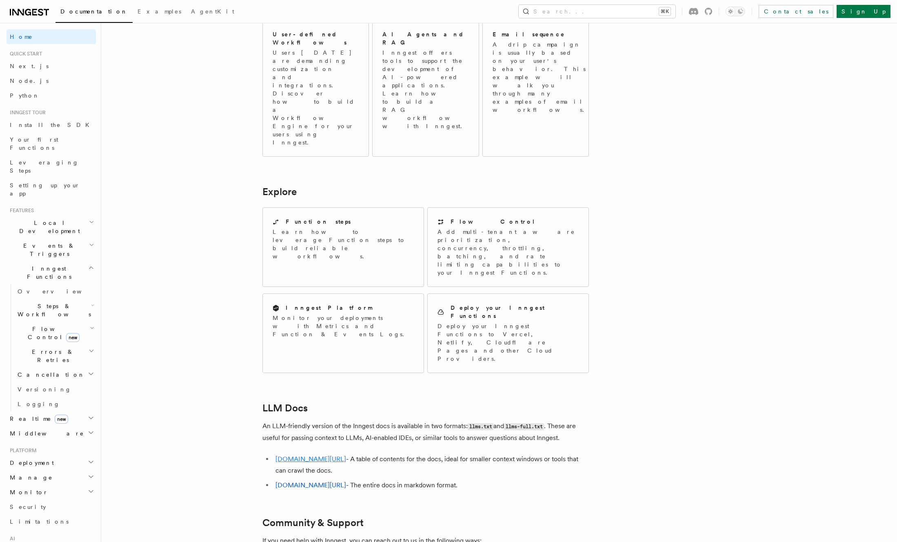
copy link "[DOMAIN_NAME][URL]"
drag, startPoint x: 336, startPoint y: 246, endPoint x: 276, endPoint y: 249, distance: 60.0
click at [276, 453] on li "[DOMAIN_NAME][URL] - A table of contents for the docs, ideal for smaller contex…" at bounding box center [431, 464] width 316 height 23
click at [746, 207] on article "Inngest Documentation Inngest is an event-driven durable execution platform tha…" at bounding box center [477, 145] width 727 height 1217
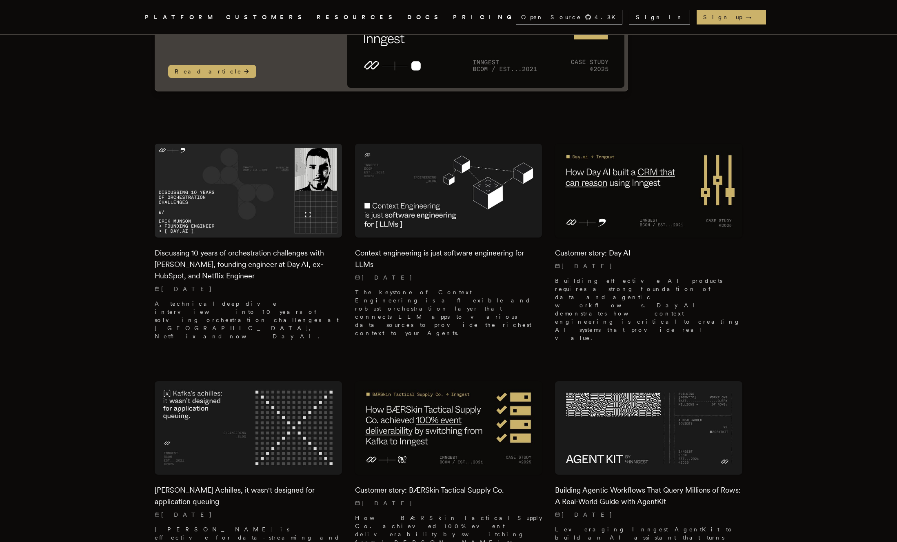
scroll to position [150, 0]
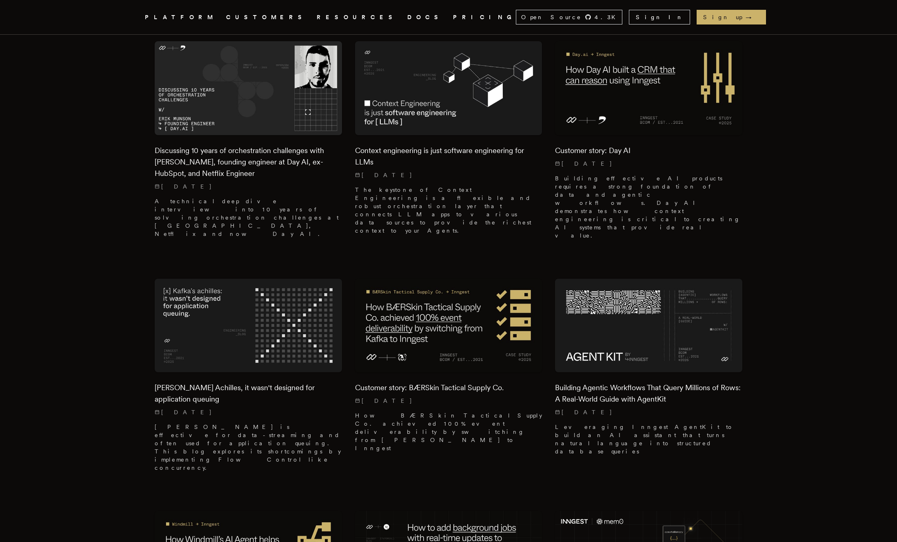
scroll to position [250, 0]
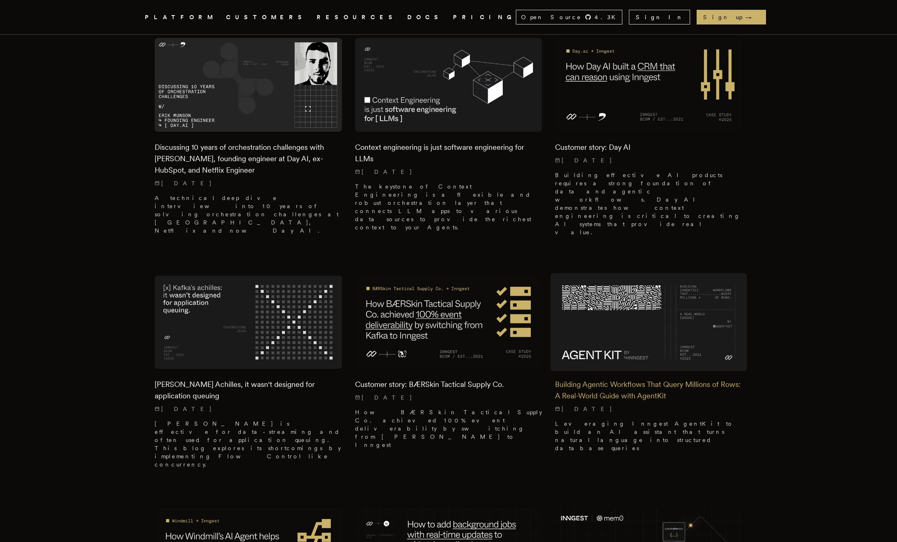
click at [683, 379] on h2 "Building Agentic Workflows That Query Millions of Rows: A Real-World Guide with…" at bounding box center [648, 390] width 187 height 23
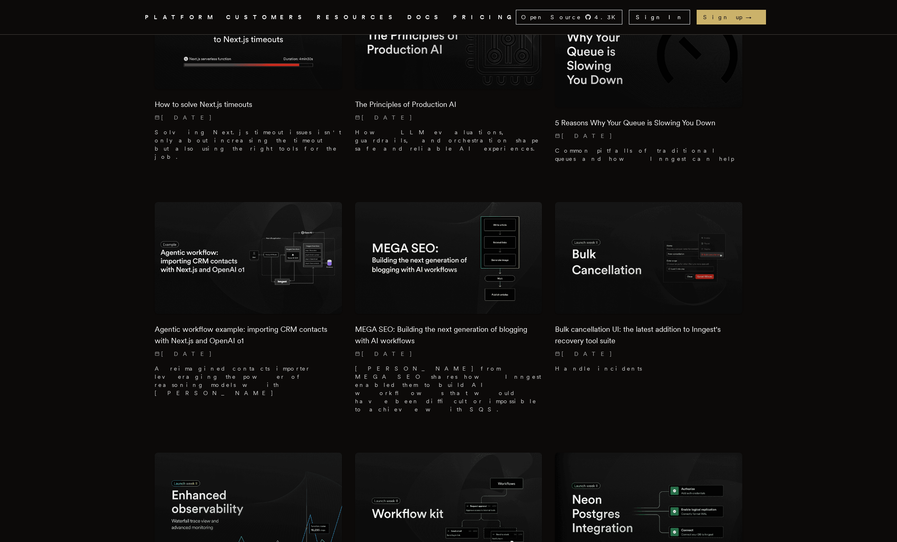
scroll to position [2274, 0]
click at [425, 449] on img at bounding box center [448, 507] width 197 height 117
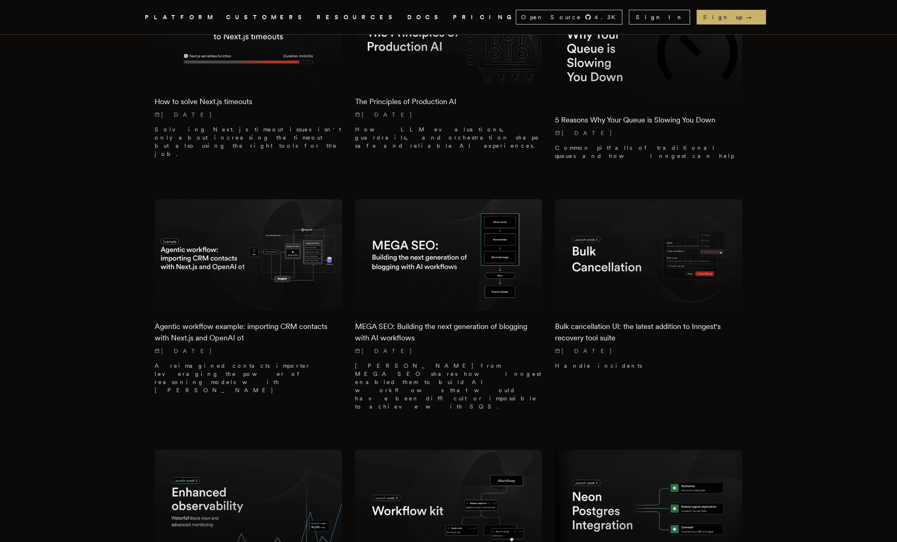
scroll to position [2425, 0]
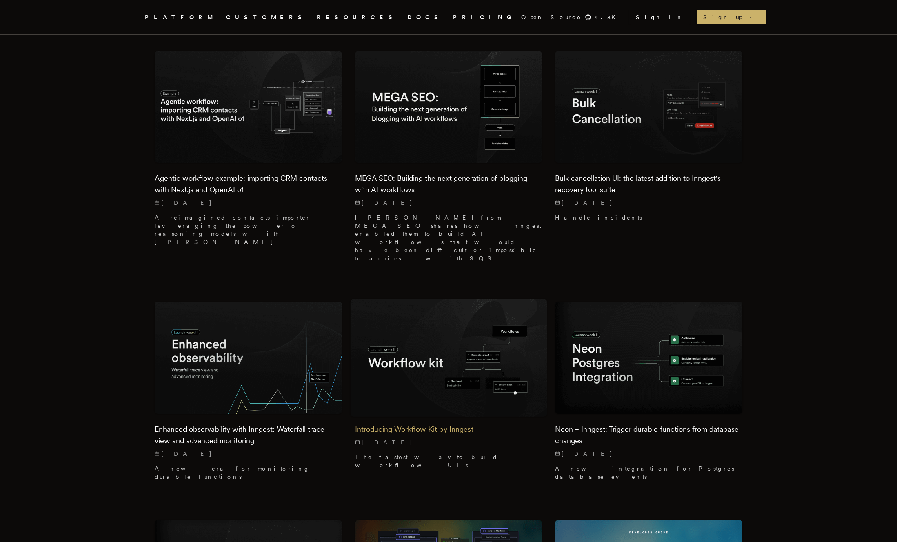
click at [461, 299] on img at bounding box center [448, 357] width 197 height 117
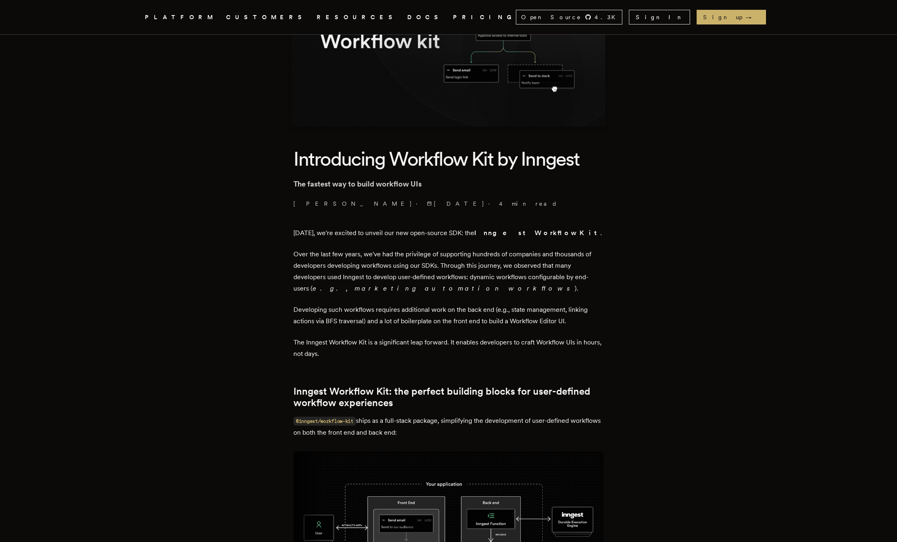
scroll to position [122, 0]
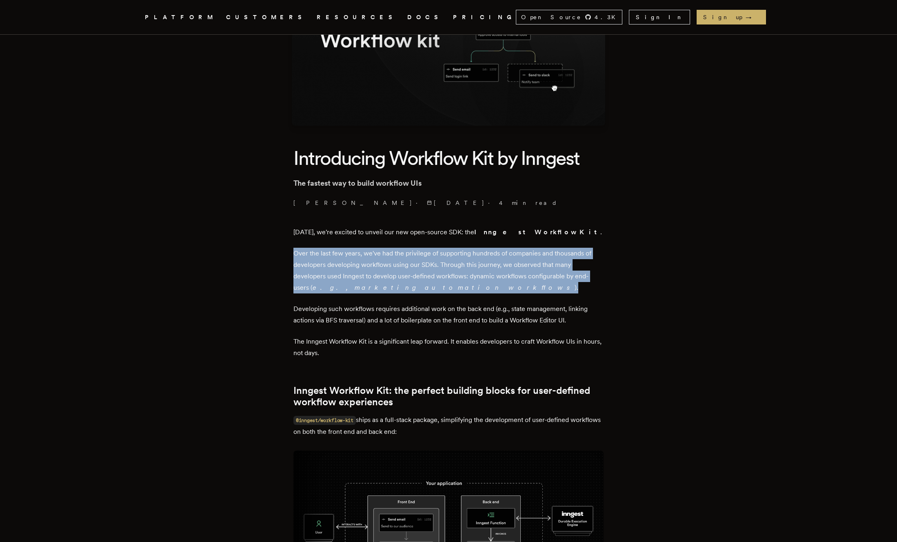
drag, startPoint x: 253, startPoint y: 255, endPoint x: 473, endPoint y: 292, distance: 222.9
click at [473, 292] on p "Over the last few years, we've had the privilege of supporting hundreds of comp…" at bounding box center [448, 271] width 310 height 46
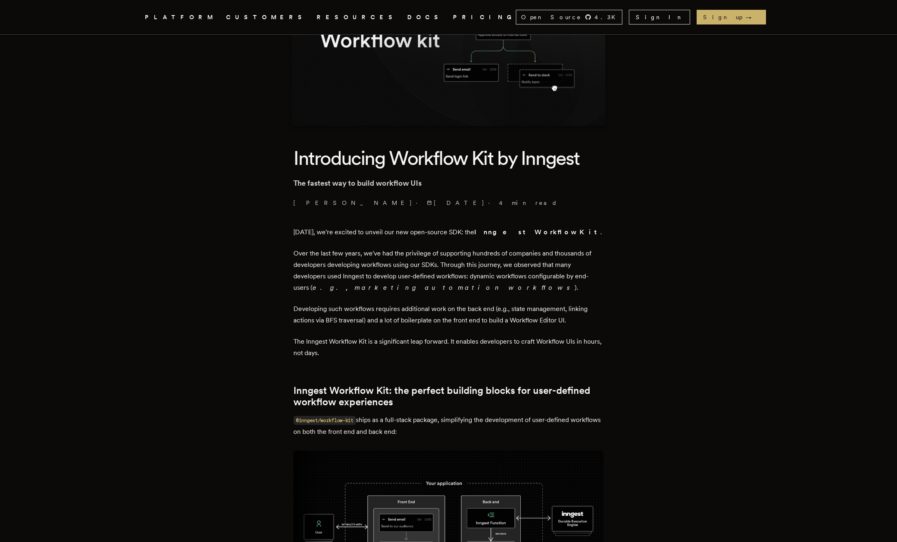
click at [473, 292] on p "Over the last few years, we've had the privilege of supporting hundreds of comp…" at bounding box center [448, 271] width 310 height 46
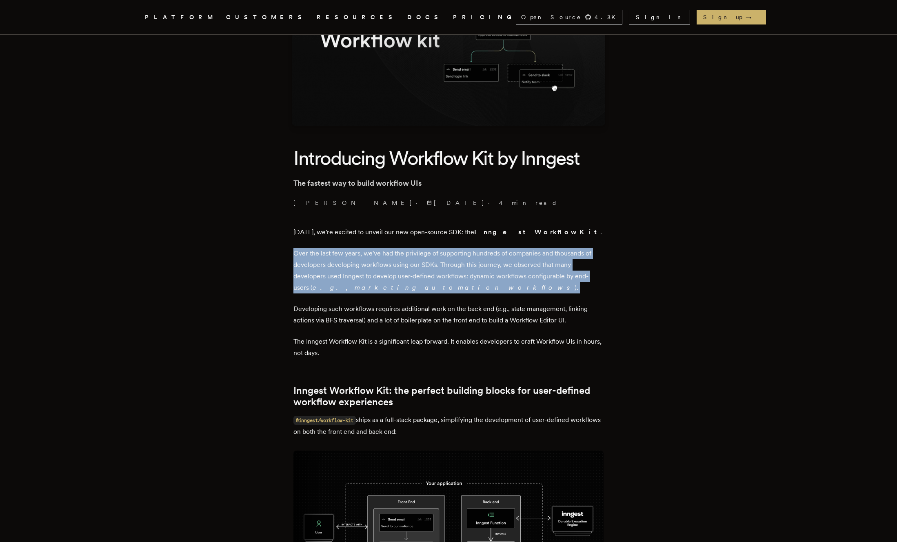
click at [473, 292] on p "Over the last few years, we've had the privilege of supporting hundreds of comp…" at bounding box center [448, 271] width 310 height 46
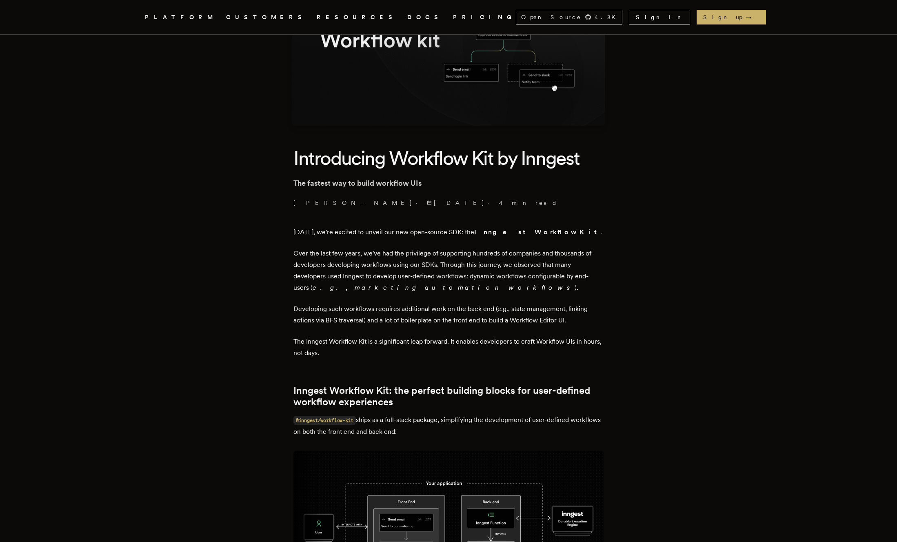
click at [473, 292] on p "Over the last few years, we've had the privilege of supporting hundreds of comp…" at bounding box center [448, 271] width 310 height 46
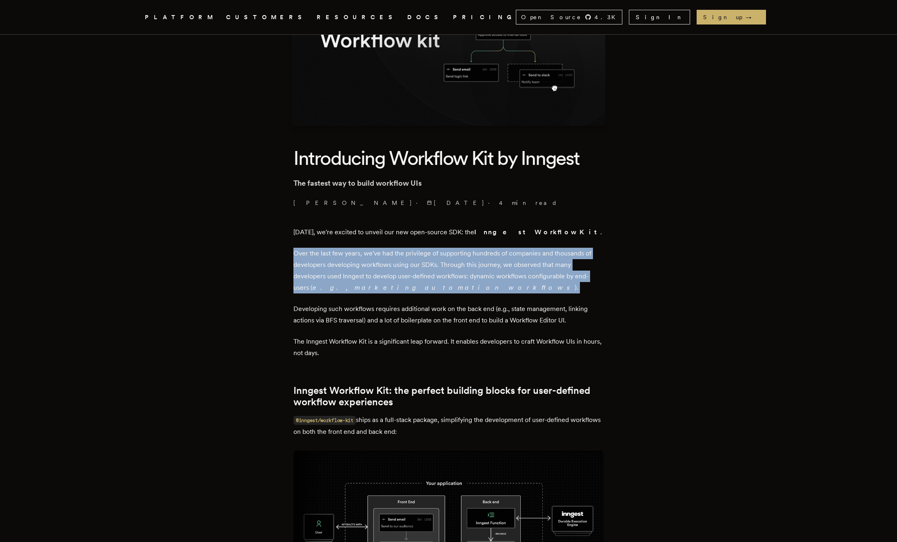
click at [473, 292] on p "Over the last few years, we've had the privilege of supporting hundreds of comp…" at bounding box center [448, 271] width 310 height 46
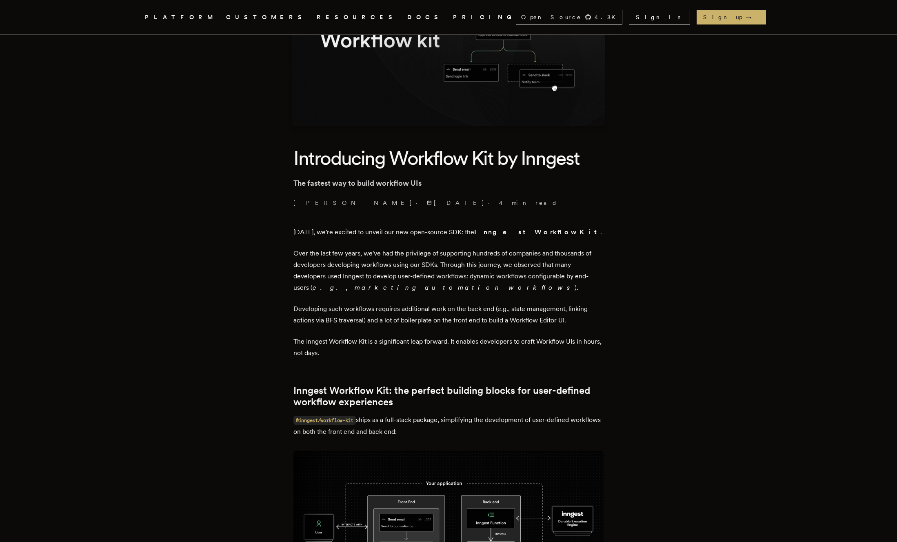
click at [473, 292] on p "Over the last few years, we've had the privilege of supporting hundreds of comp…" at bounding box center [448, 271] width 310 height 46
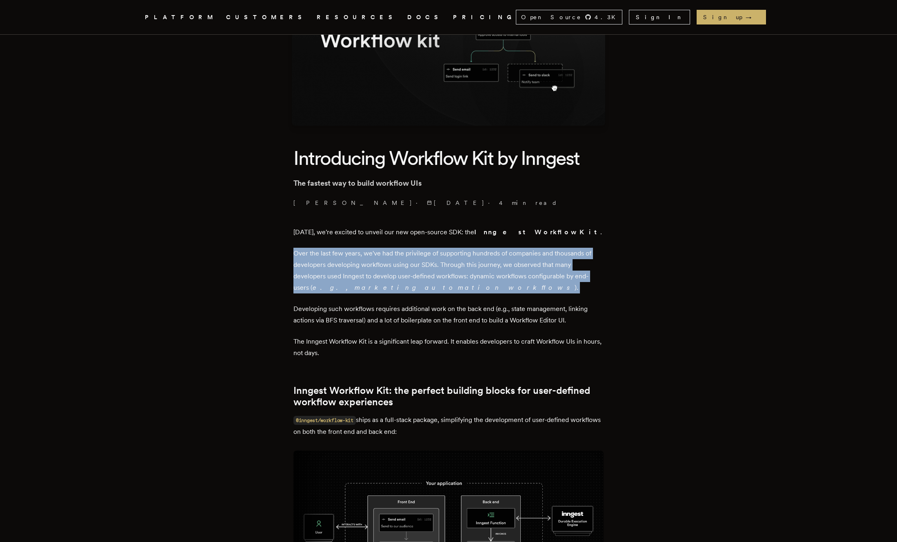
click at [486, 292] on p "Over the last few years, we've had the privilege of supporting hundreds of comp…" at bounding box center [448, 271] width 310 height 46
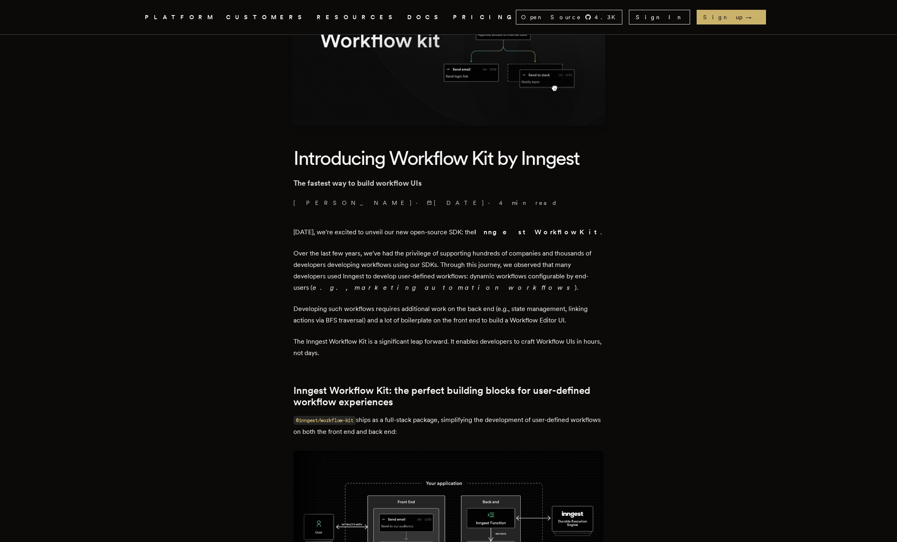
click at [486, 292] on p "Over the last few years, we've had the privilege of supporting hundreds of comp…" at bounding box center [448, 271] width 310 height 46
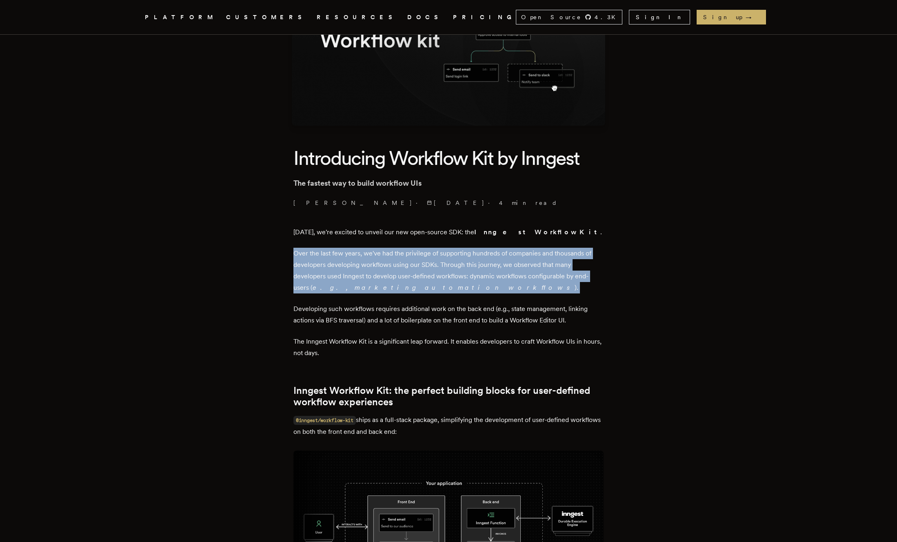
click at [504, 291] on p "Over the last few years, we've had the privilege of supporting hundreds of comp…" at bounding box center [448, 271] width 310 height 46
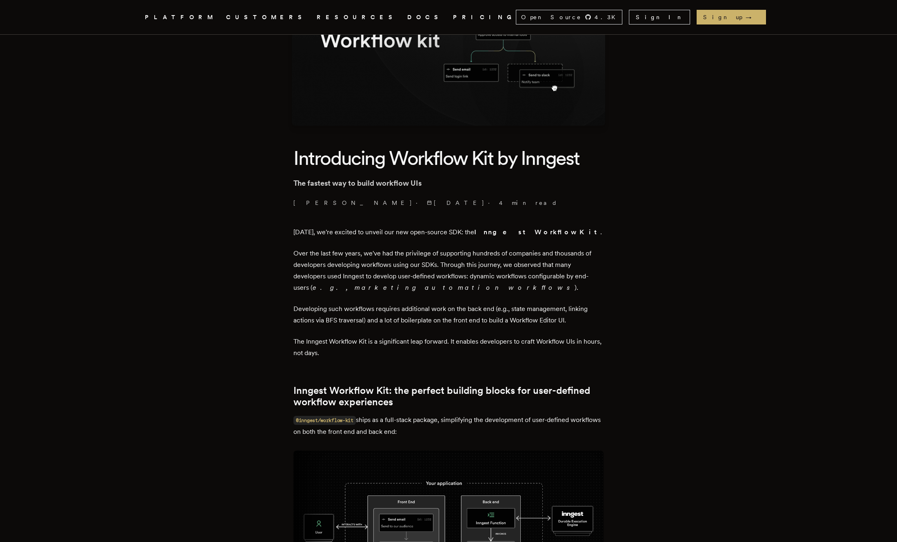
click at [504, 291] on p "Over the last few years, we've had the privilege of supporting hundreds of comp…" at bounding box center [448, 271] width 310 height 46
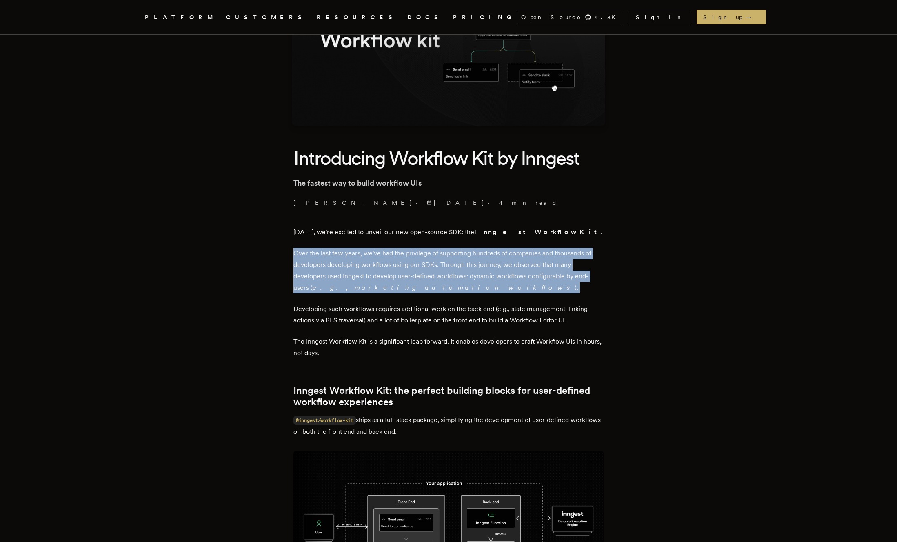
click at [504, 291] on p "Over the last few years, we've had the privilege of supporting hundreds of comp…" at bounding box center [448, 271] width 310 height 46
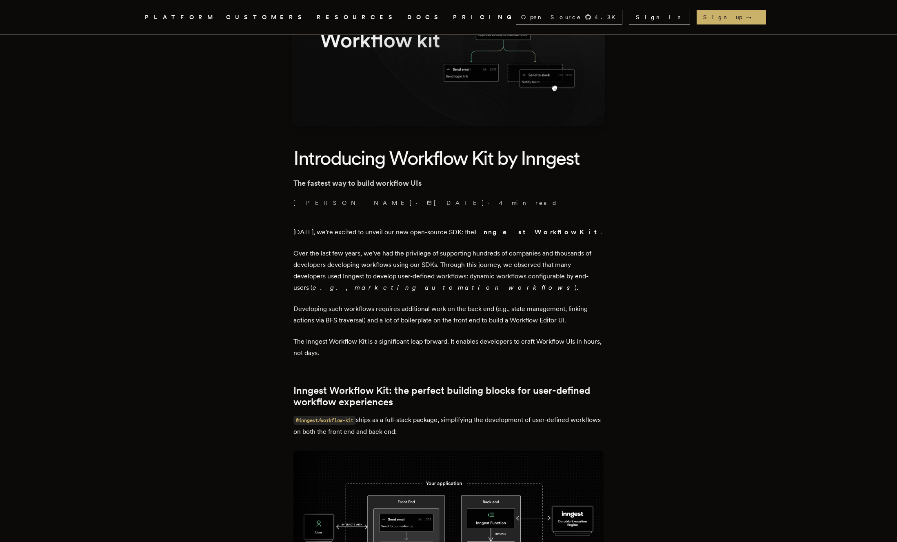
click at [504, 291] on p "Over the last few years, we've had the privilege of supporting hundreds of comp…" at bounding box center [448, 271] width 310 height 46
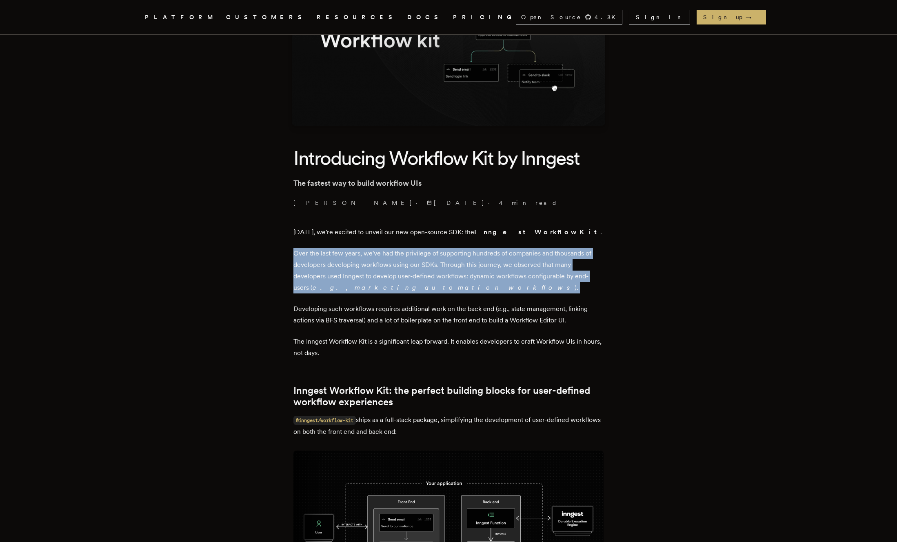
click at [525, 291] on p "Over the last few years, we've had the privilege of supporting hundreds of comp…" at bounding box center [448, 271] width 310 height 46
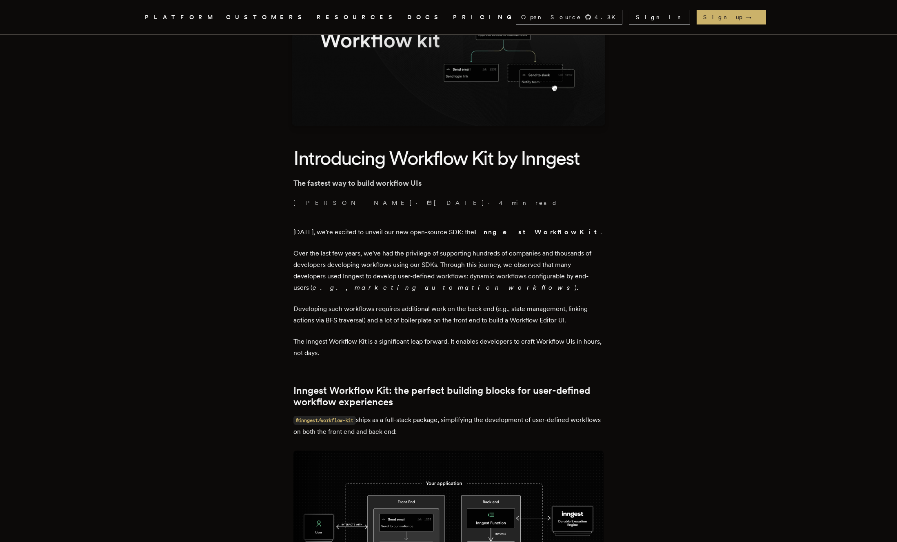
click at [525, 291] on p "Over the last few years, we've had the privilege of supporting hundreds of comp…" at bounding box center [448, 271] width 310 height 46
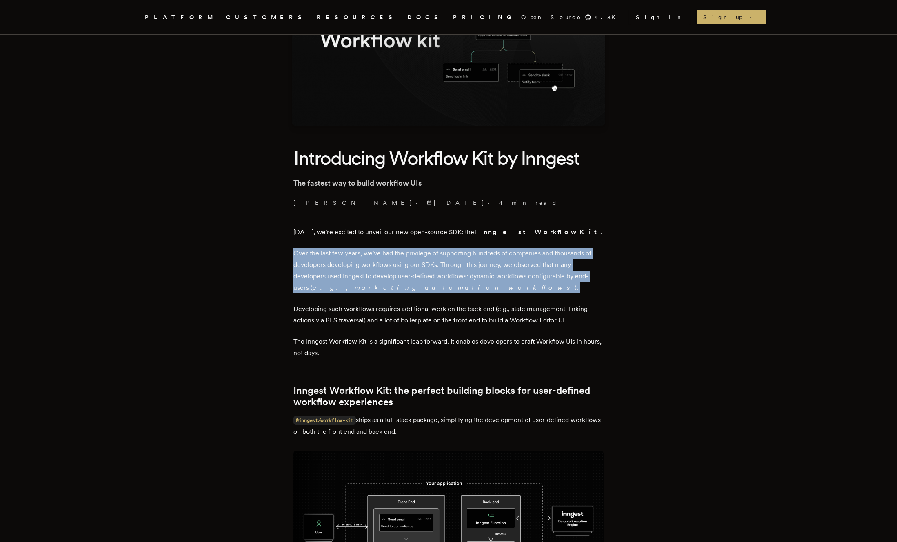
click at [525, 291] on p "Over the last few years, we've had the privilege of supporting hundreds of comp…" at bounding box center [448, 271] width 310 height 46
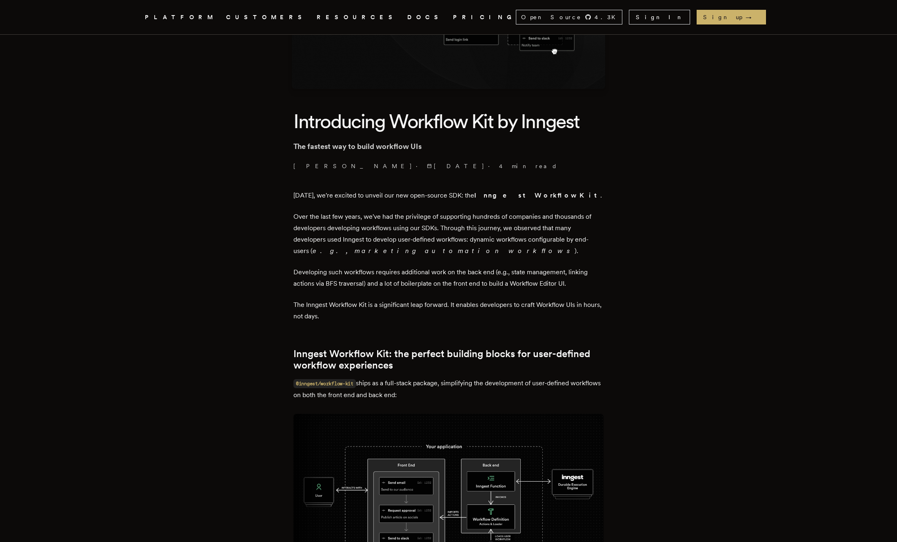
scroll to position [161, 0]
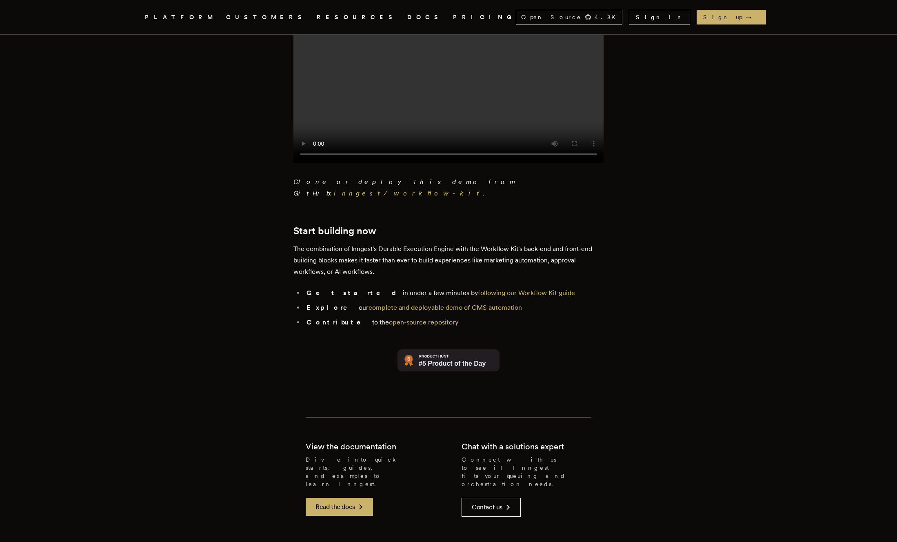
scroll to position [1718, 0]
click at [438, 357] on img at bounding box center [448, 359] width 102 height 22
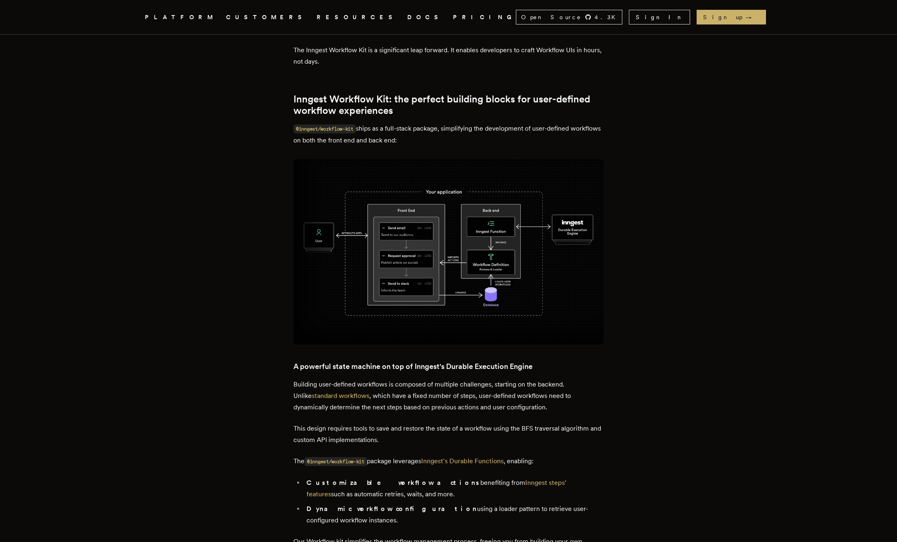
scroll to position [319, 0]
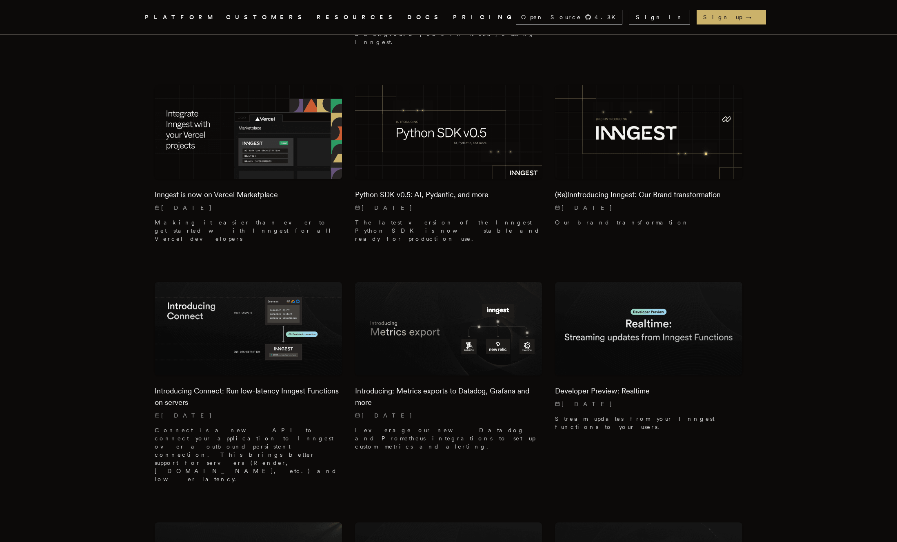
scroll to position [1418, 0]
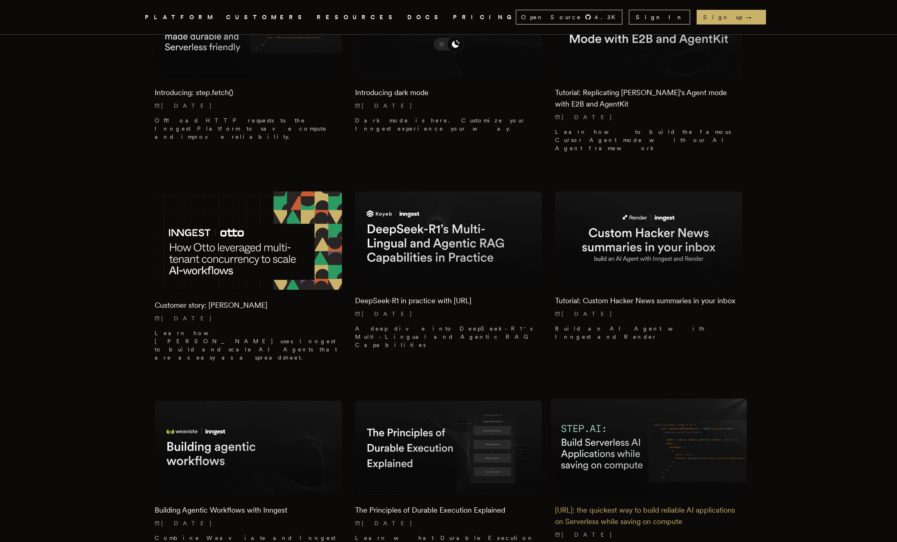
click at [637, 399] on img at bounding box center [648, 448] width 197 height 98
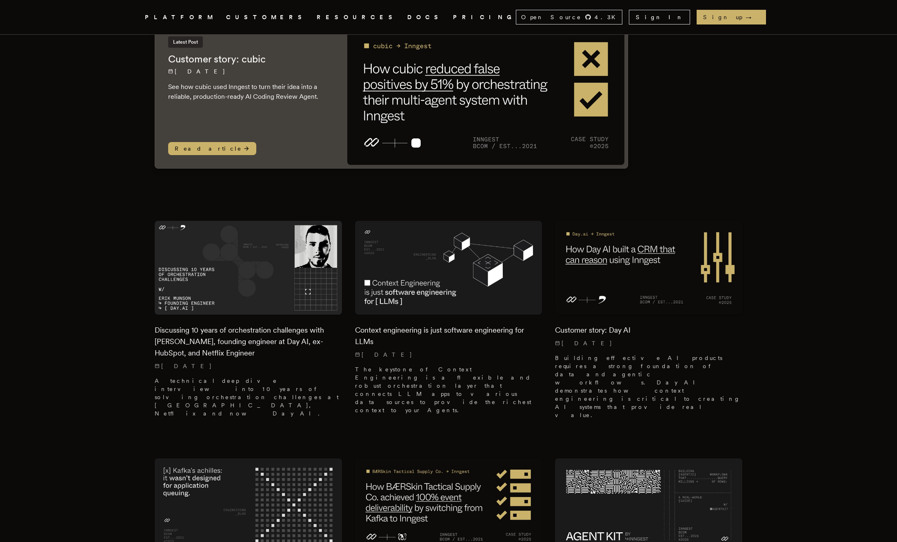
scroll to position [0, 0]
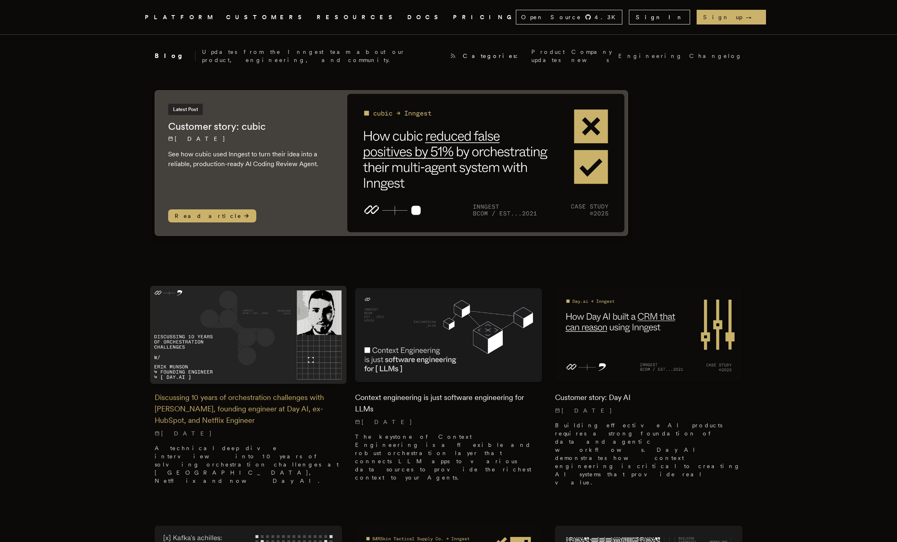
click at [235, 326] on img at bounding box center [248, 335] width 197 height 98
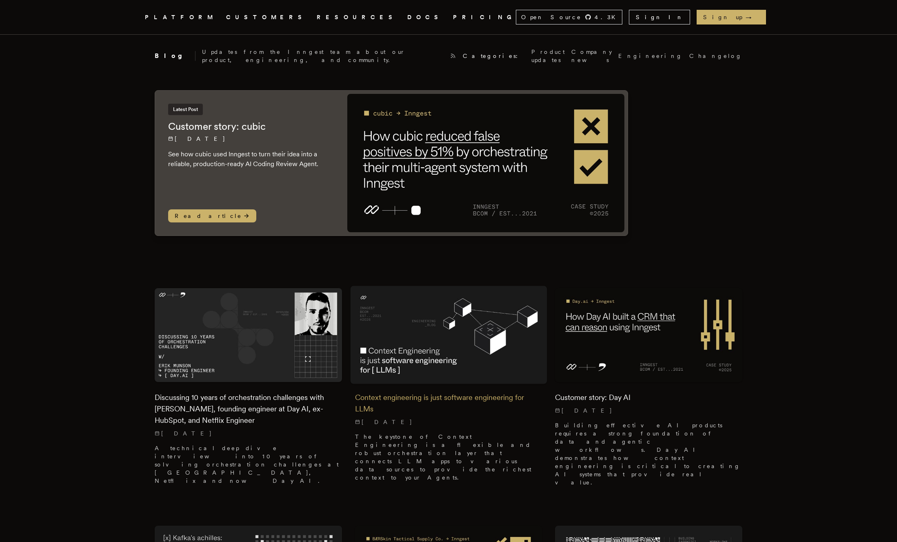
click at [460, 319] on img at bounding box center [448, 335] width 197 height 98
